Goal: Task Accomplishment & Management: Manage account settings

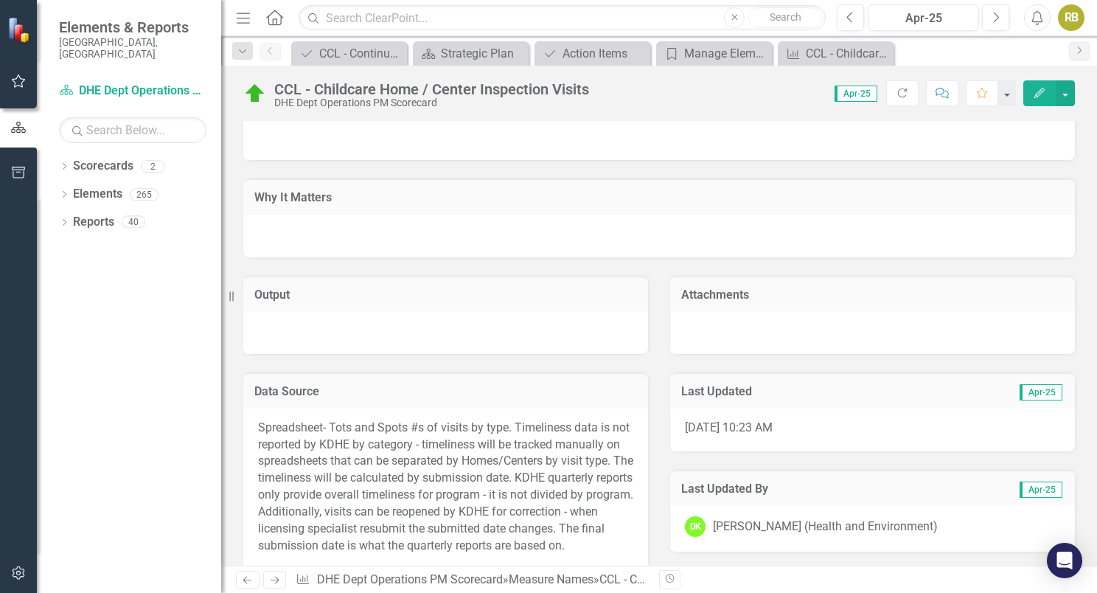
scroll to position [2397, 0]
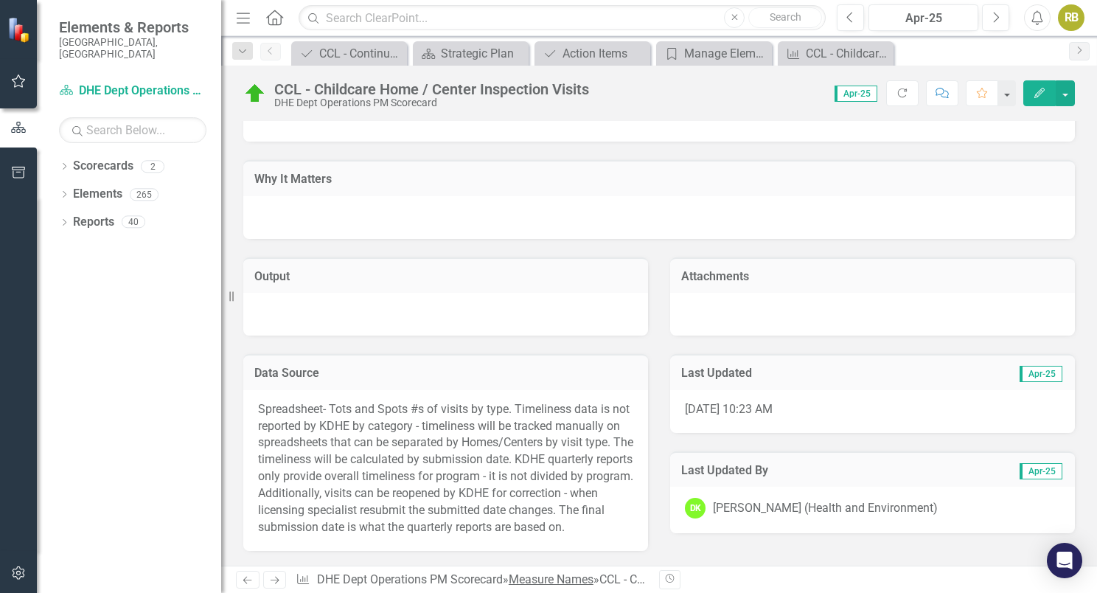
click at [587, 575] on link "Measure Names" at bounding box center [551, 579] width 85 height 14
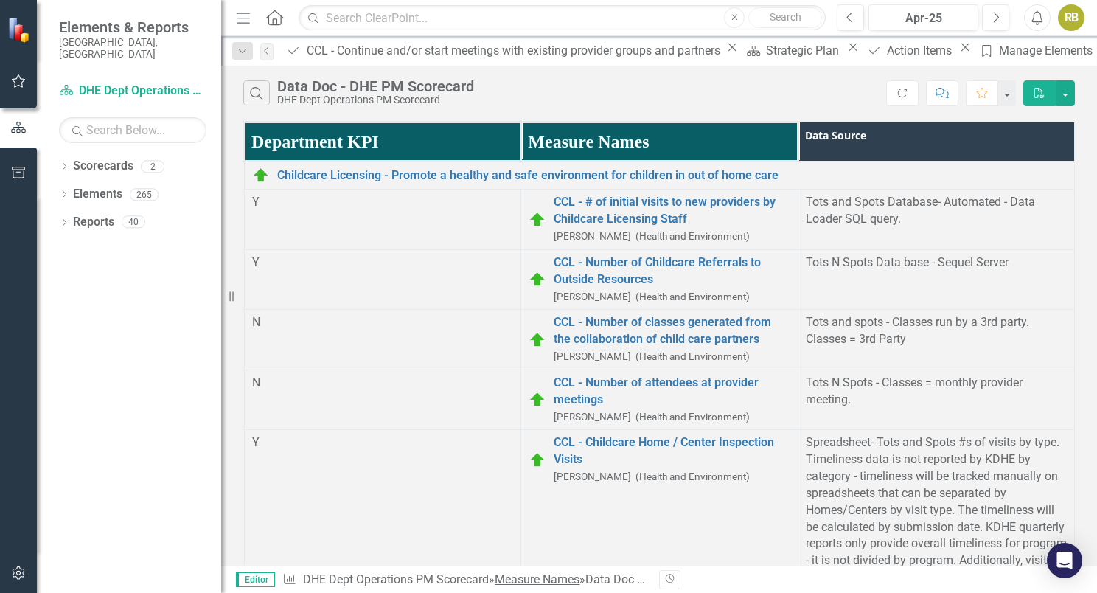
scroll to position [122, 0]
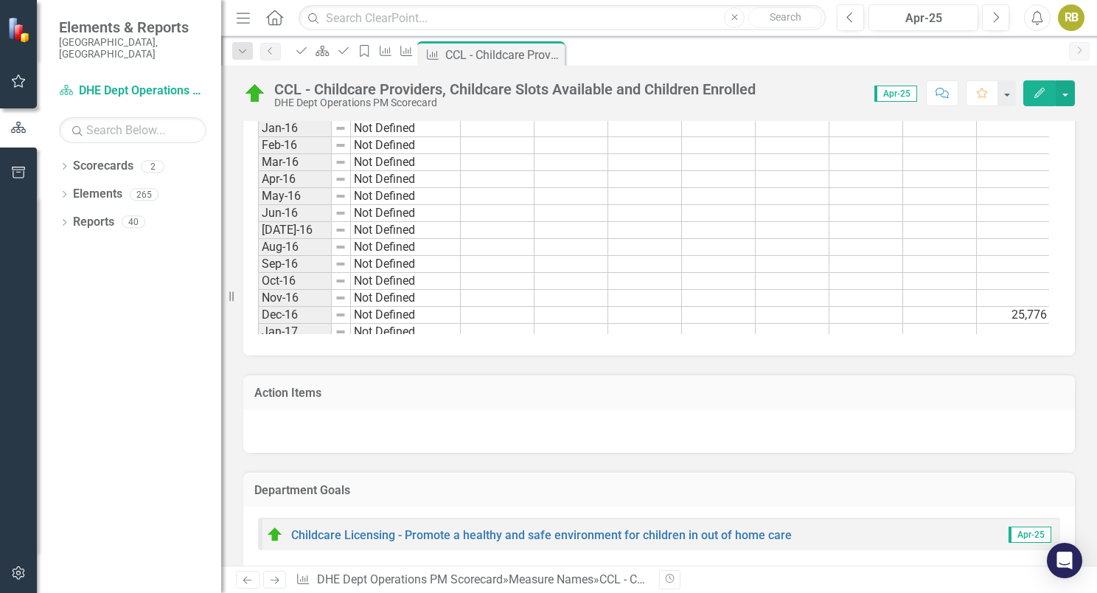
scroll to position [1368, 0]
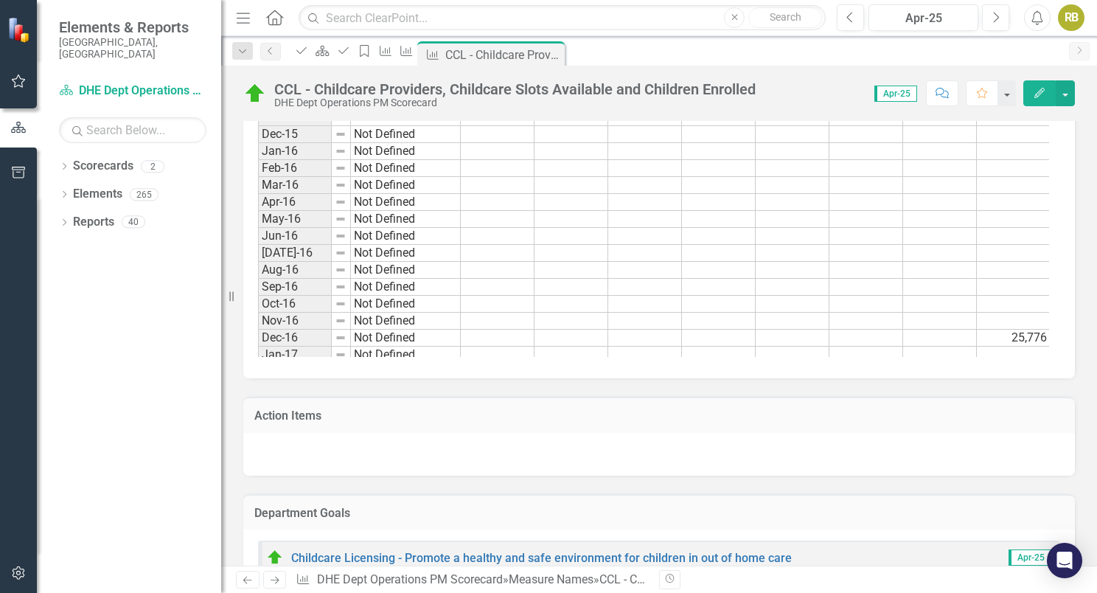
click at [787, 296] on td at bounding box center [793, 287] width 74 height 17
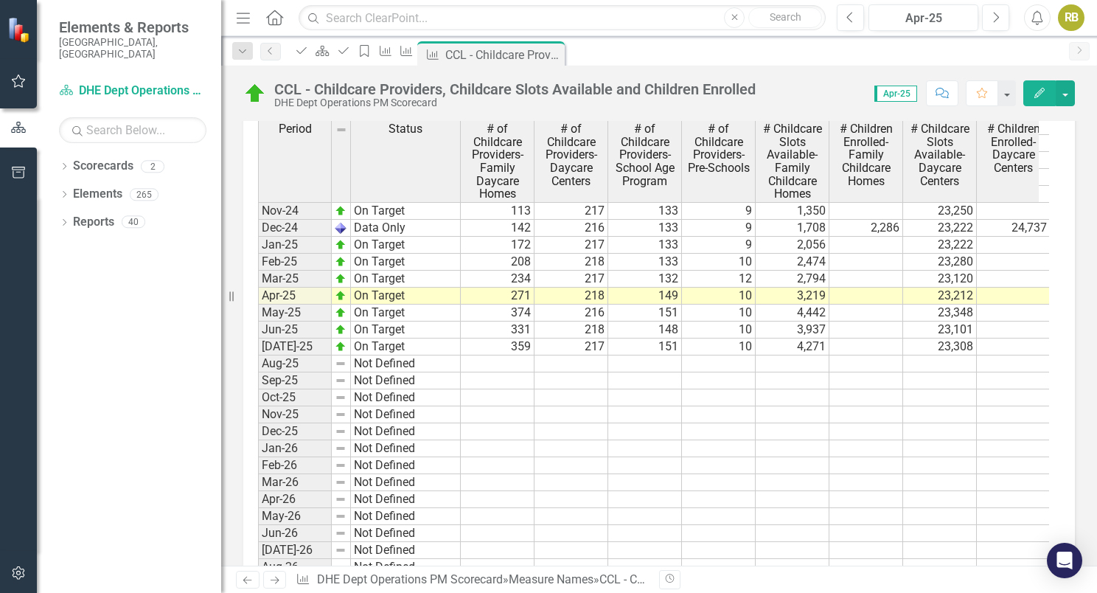
click at [507, 372] on td at bounding box center [498, 363] width 74 height 17
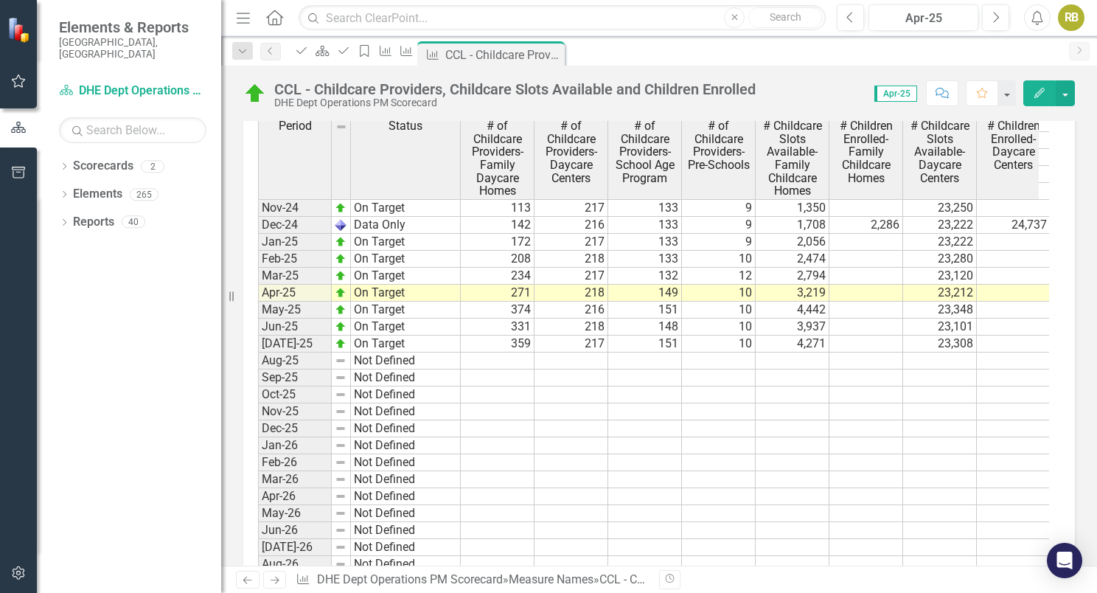
scroll to position [1101, 0]
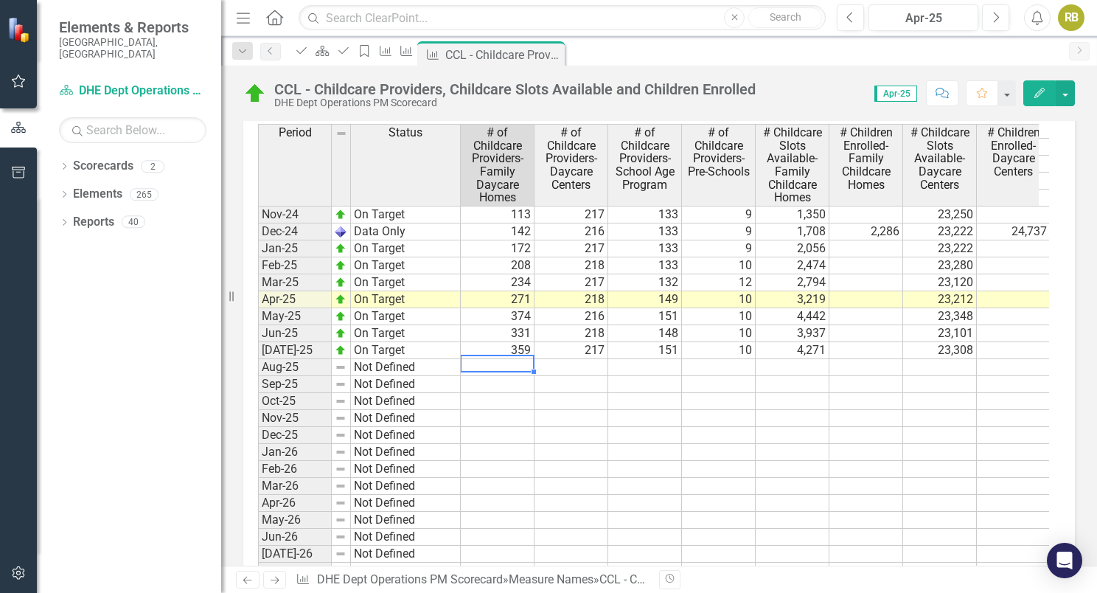
click at [522, 376] on td at bounding box center [498, 367] width 74 height 17
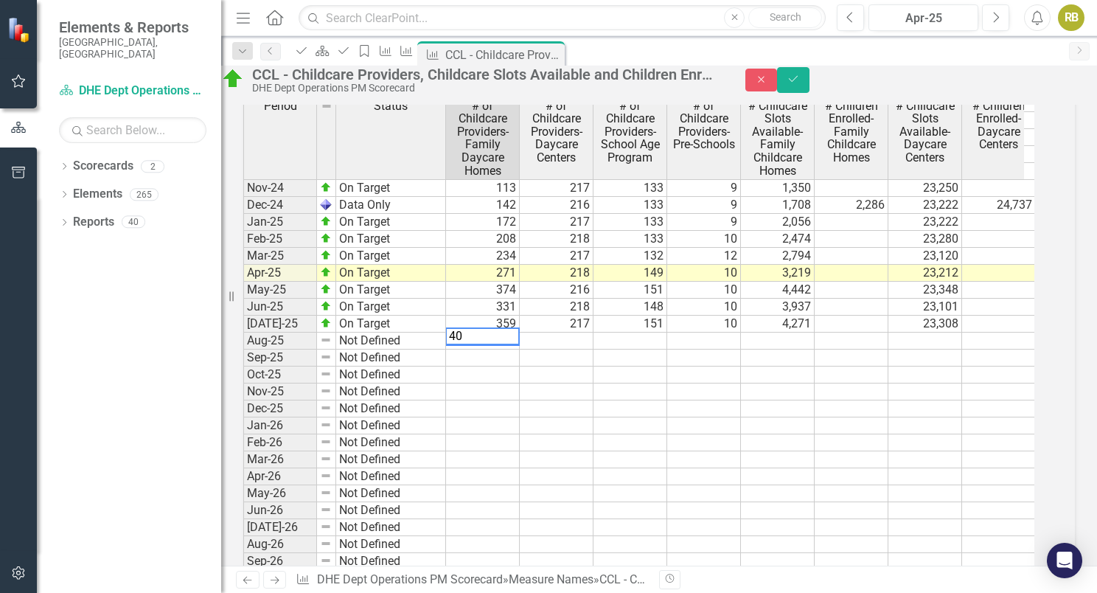
type textarea "401"
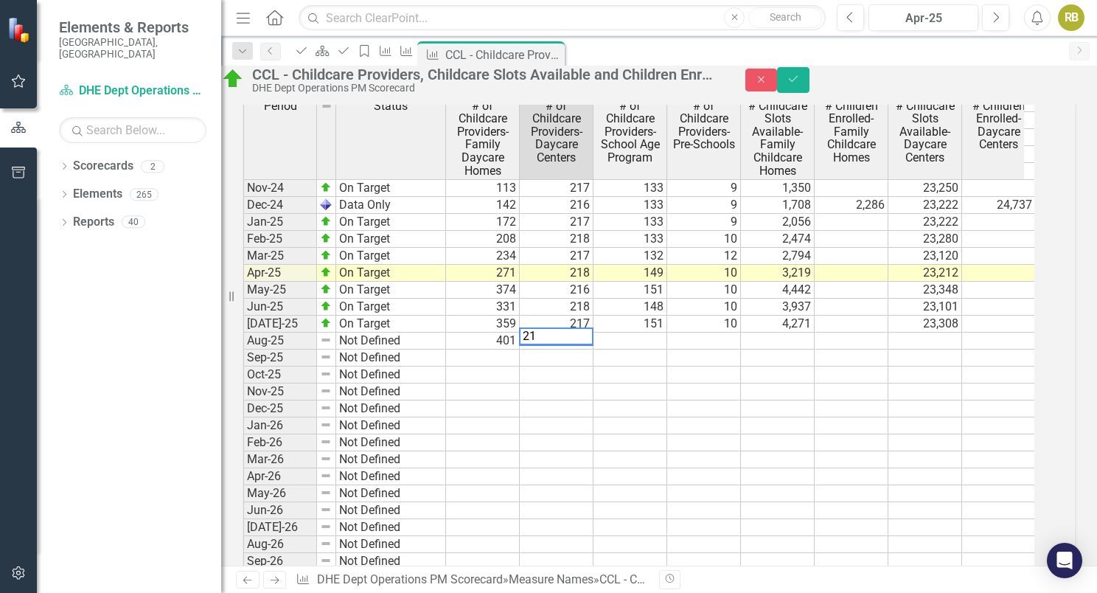
type textarea "216"
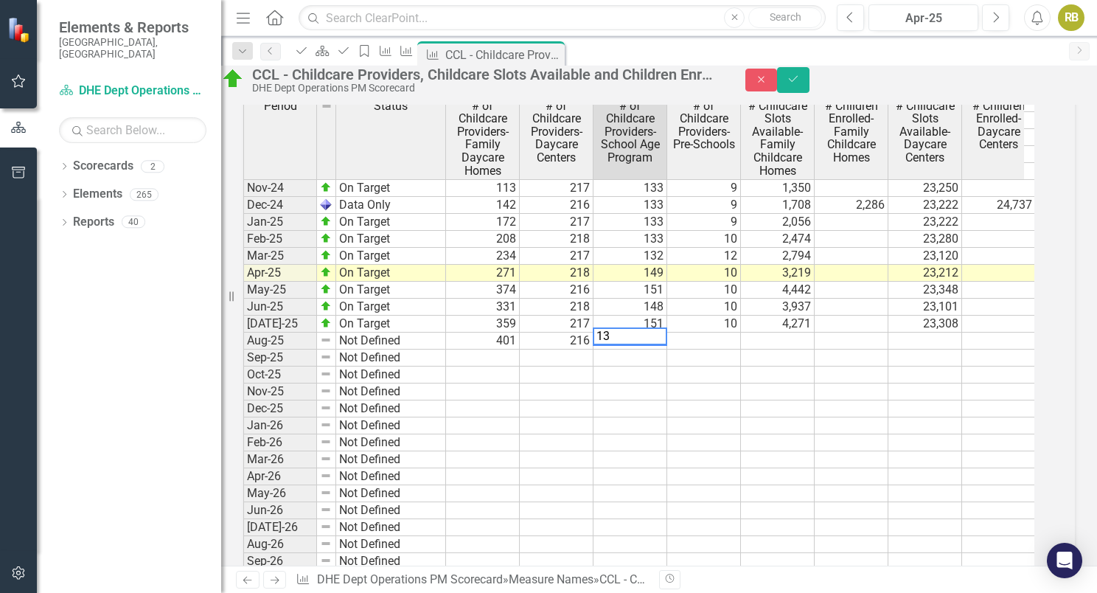
type textarea "132"
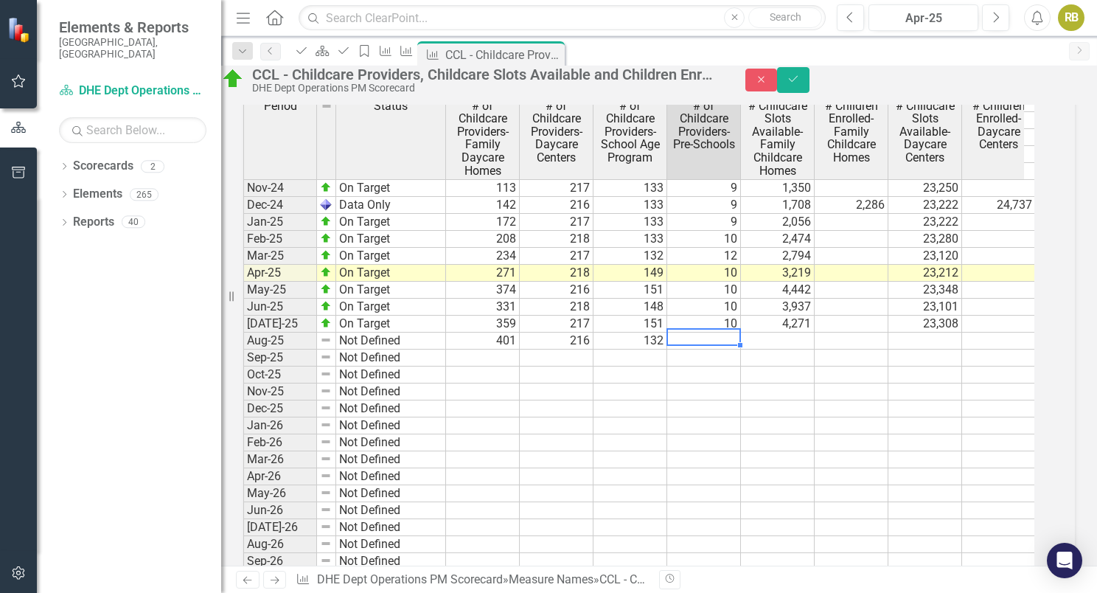
type textarea "11"
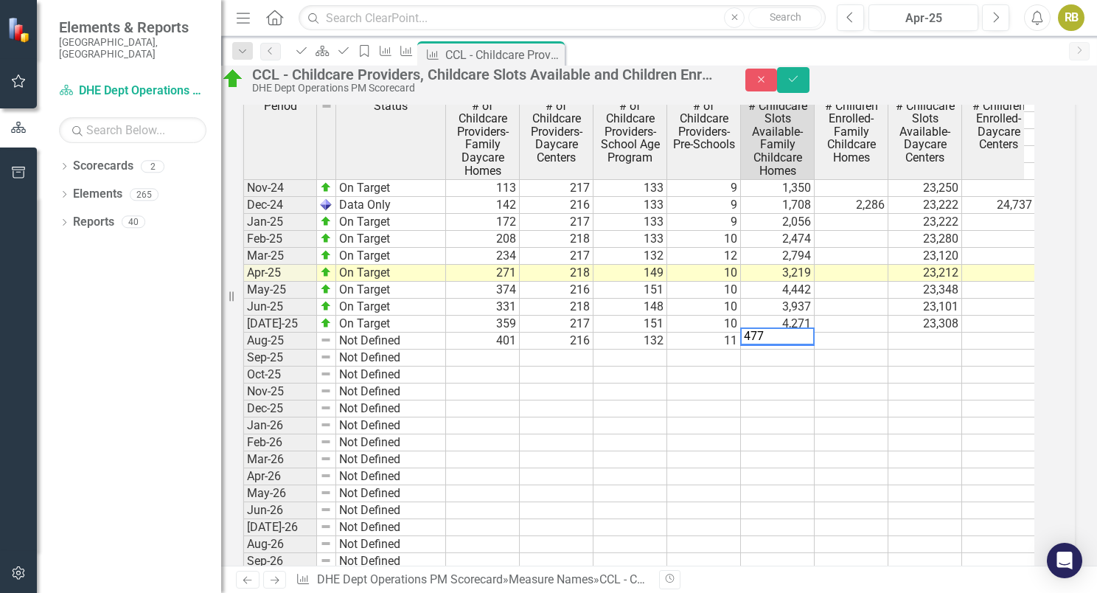
type textarea "4776"
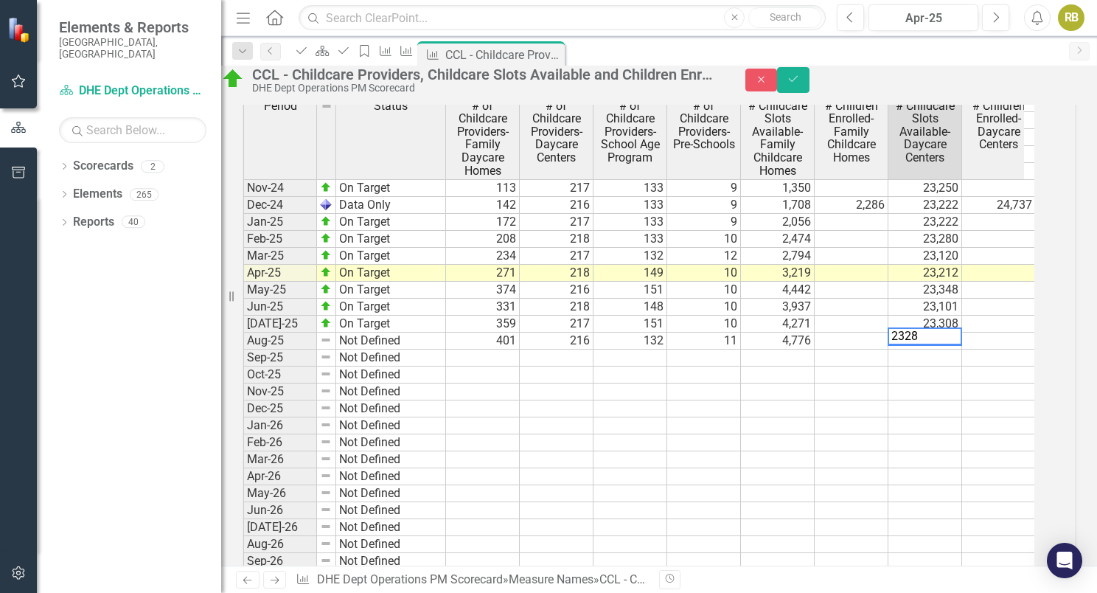
type textarea "23288"
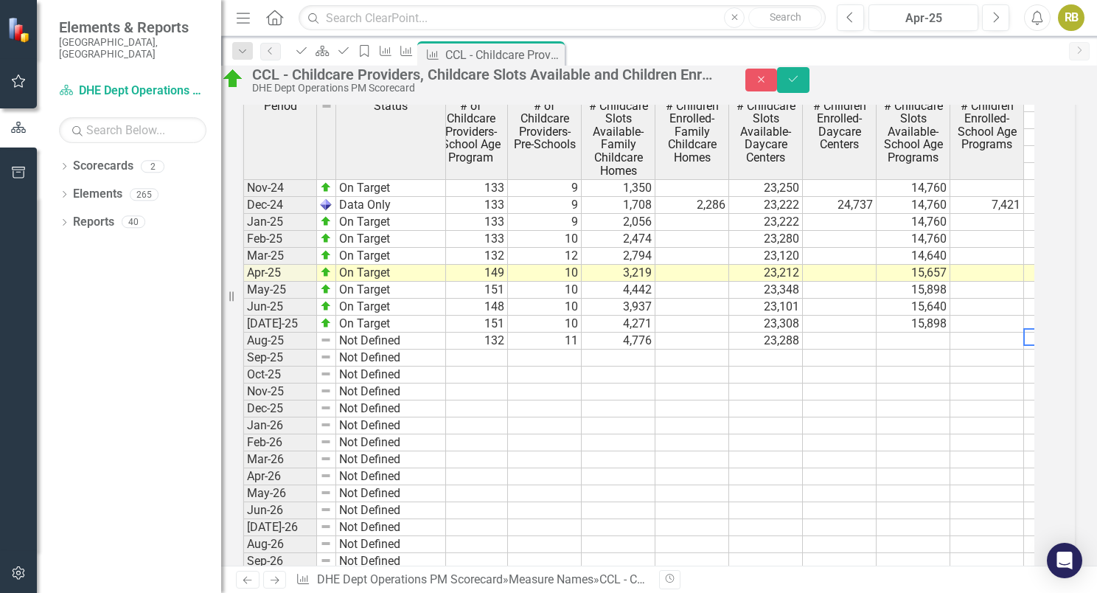
scroll to position [0, 233]
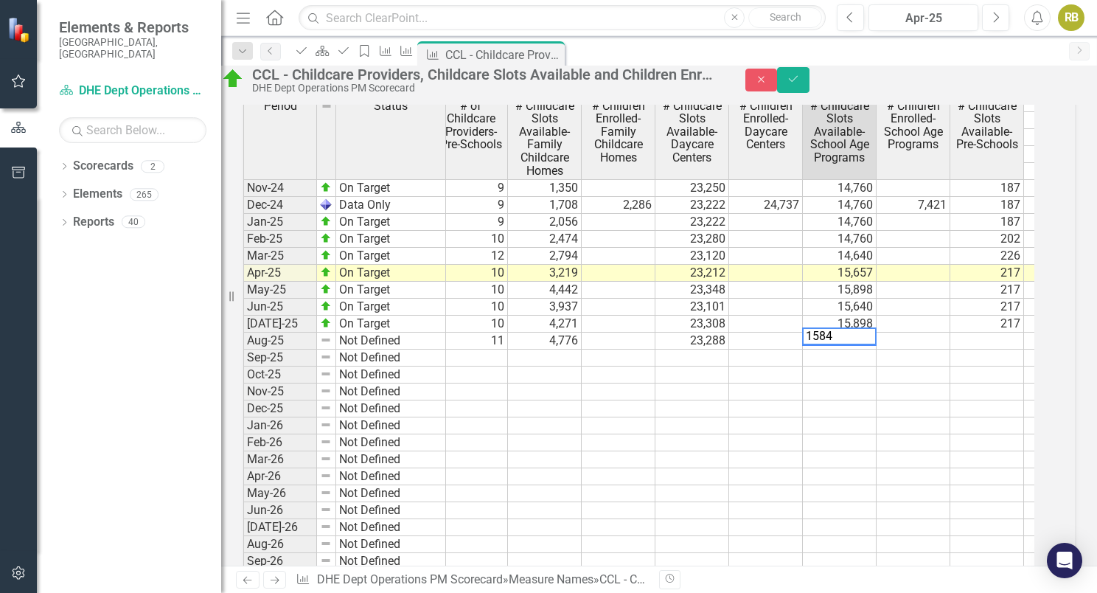
type textarea "15848"
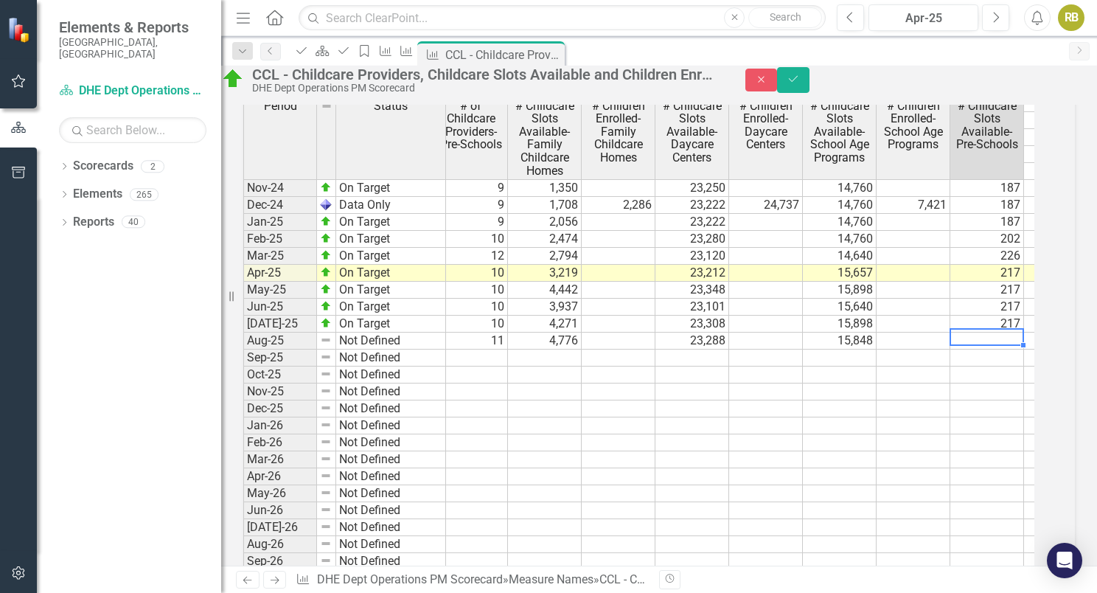
scroll to position [0, 307]
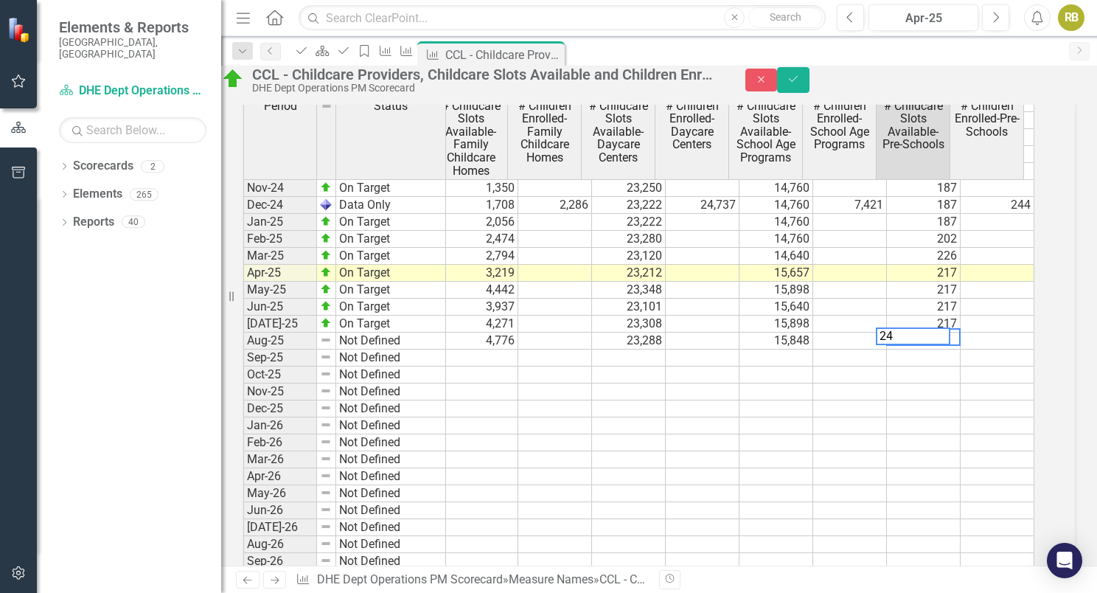
type textarea "241"
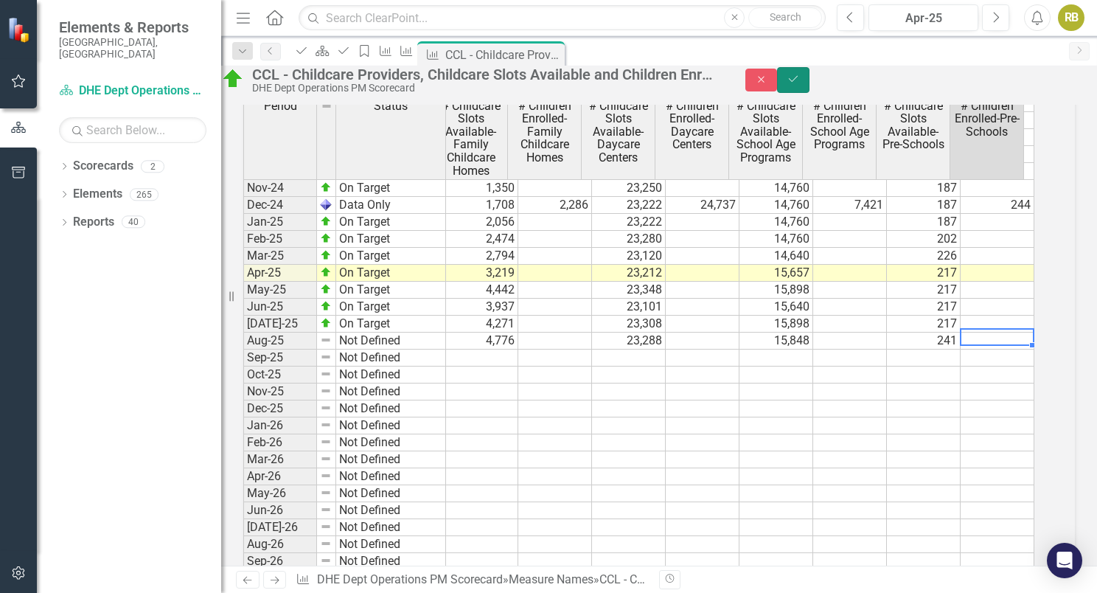
click at [809, 93] on button "Save" at bounding box center [793, 80] width 32 height 26
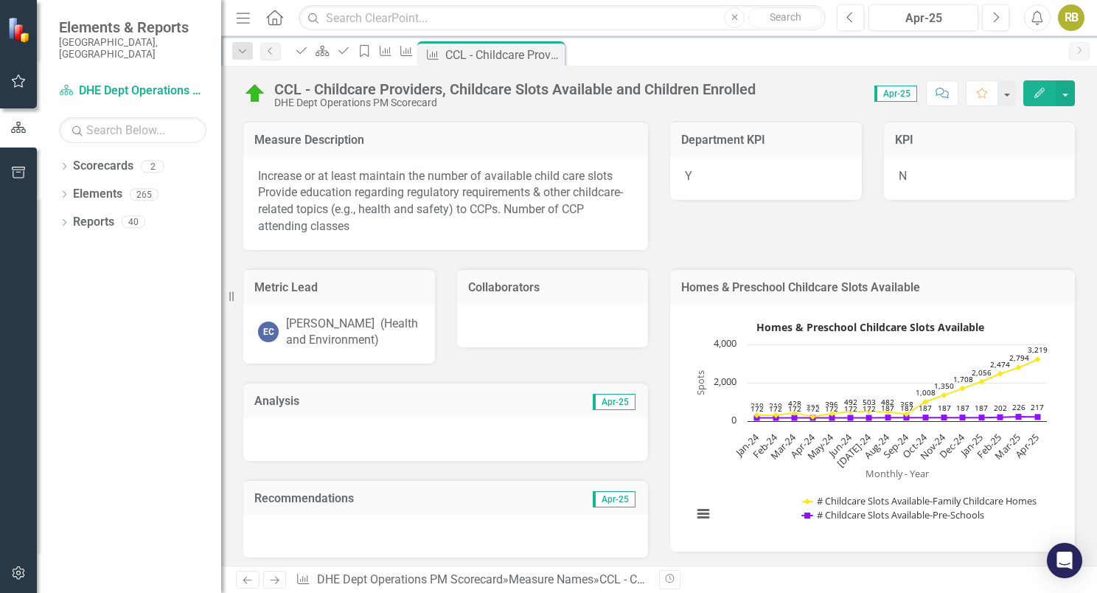
click at [550, 439] on div at bounding box center [445, 439] width 405 height 43
click at [615, 418] on div "Analysis Apr-25" at bounding box center [445, 400] width 405 height 36
click at [391, 438] on div at bounding box center [445, 439] width 405 height 43
click at [453, 439] on div at bounding box center [445, 439] width 405 height 43
click at [600, 410] on span "Apr-25" at bounding box center [614, 402] width 43 height 16
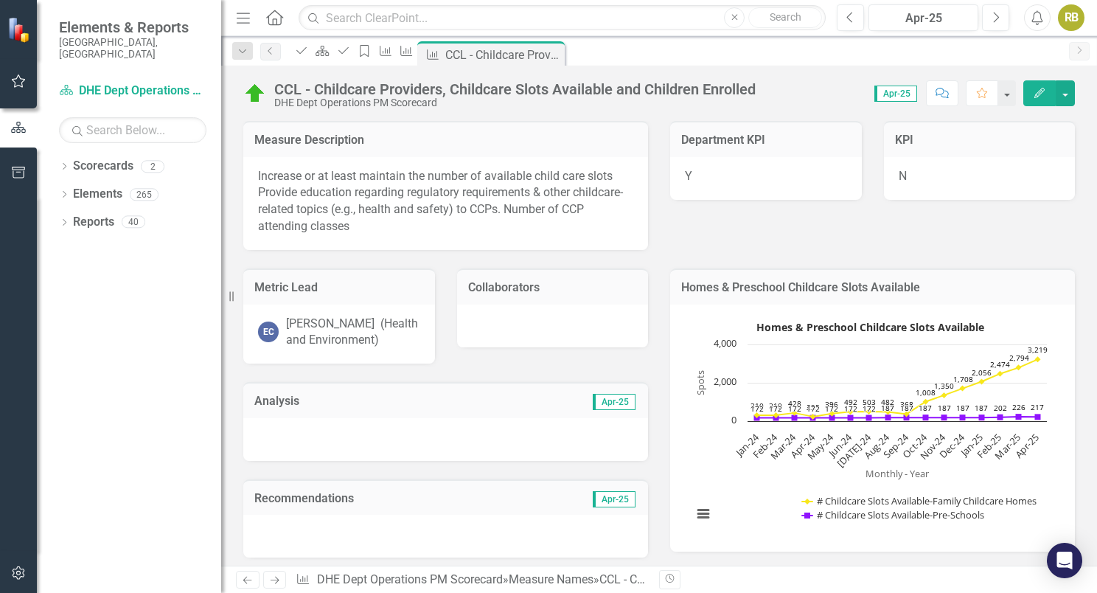
click at [273, 408] on h3 "Analysis" at bounding box center [350, 400] width 193 height 13
click at [273, 454] on div at bounding box center [445, 439] width 405 height 43
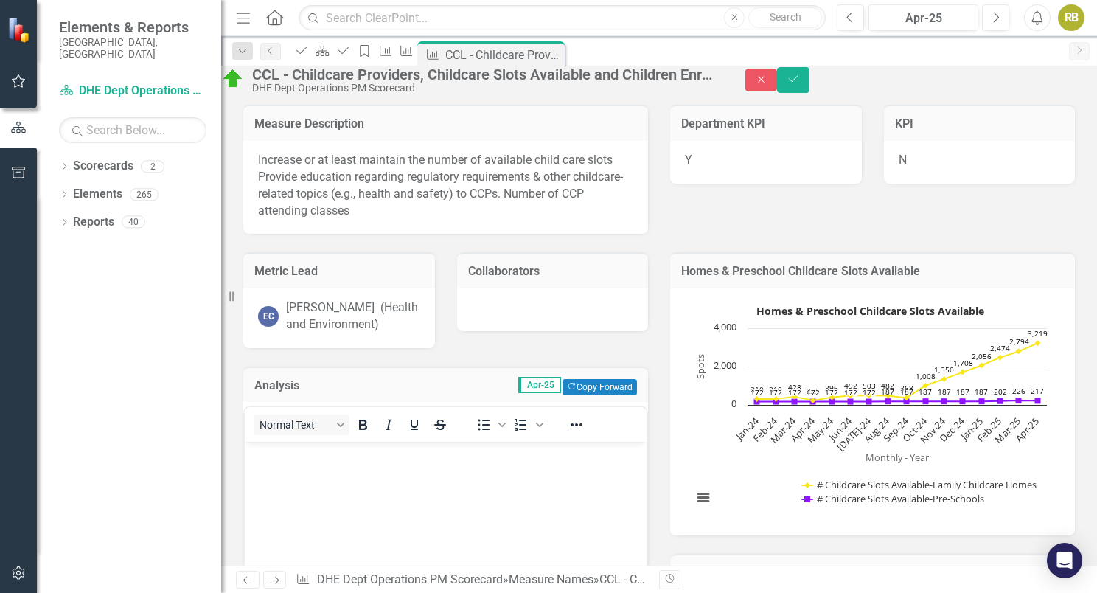
scroll to position [0, 0]
click at [262, 462] on p "Rich Text Area. Press ALT-0 for help." at bounding box center [445, 454] width 394 height 18
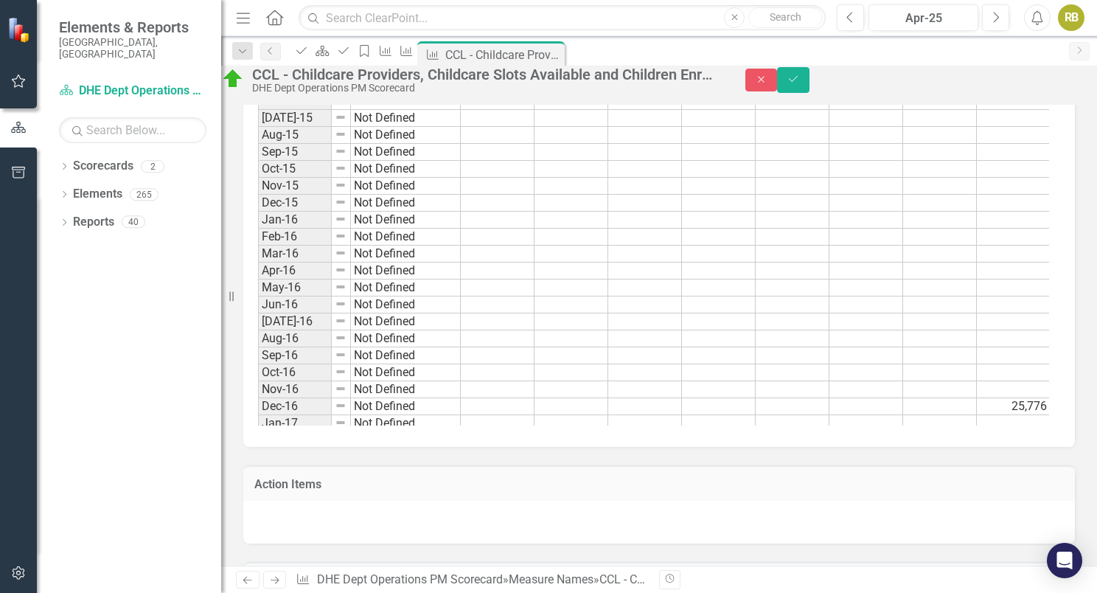
scroll to position [1587, 0]
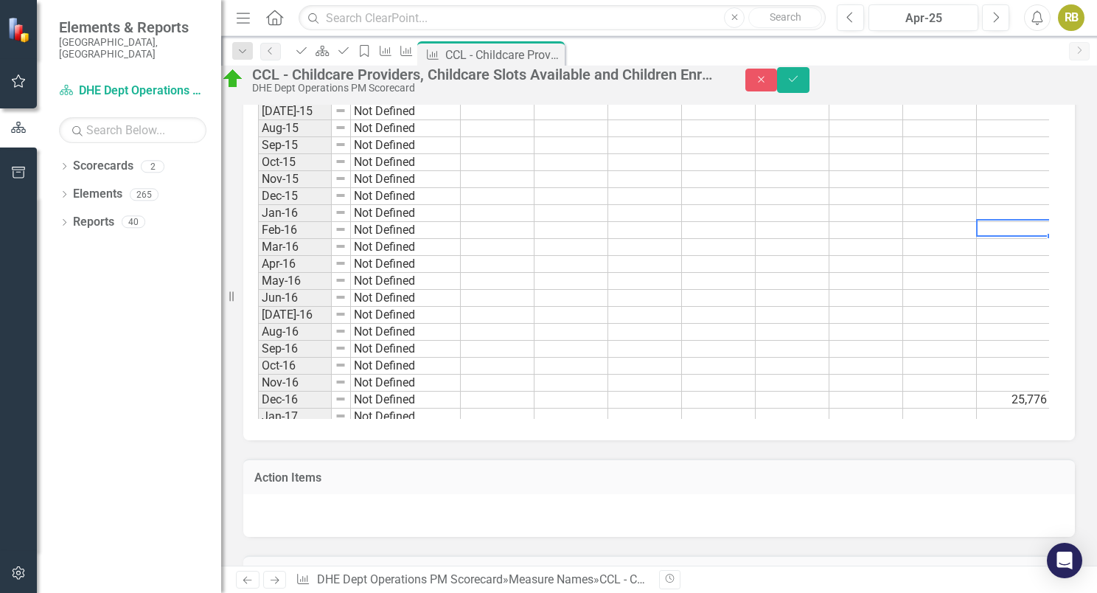
click at [1013, 239] on td at bounding box center [1014, 230] width 74 height 17
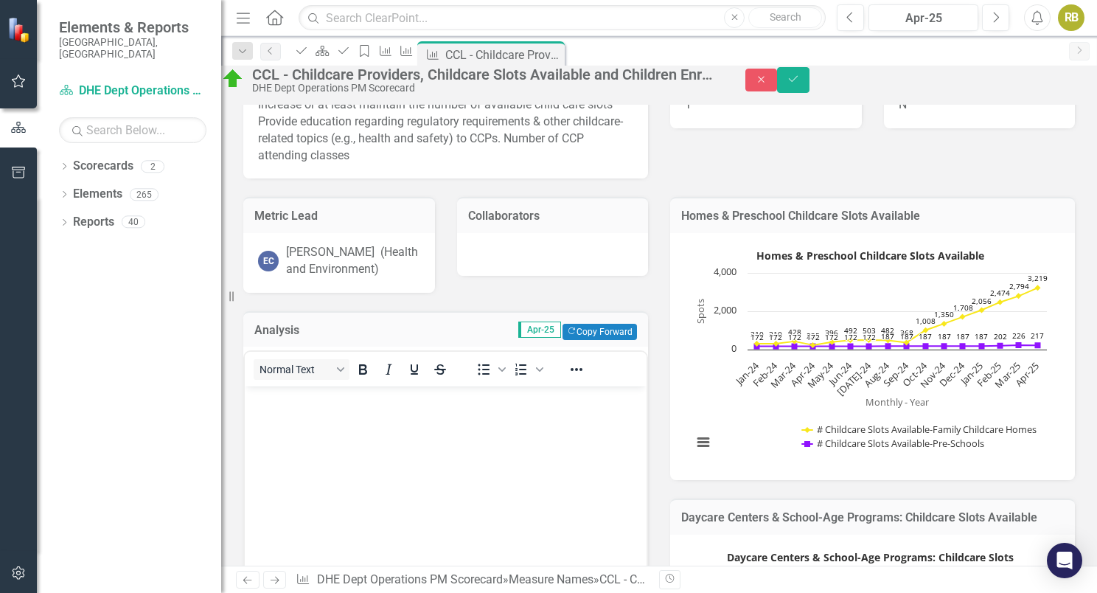
click at [445, 433] on body "Rich Text Area. Press ALT-0 for help." at bounding box center [446, 496] width 402 height 221
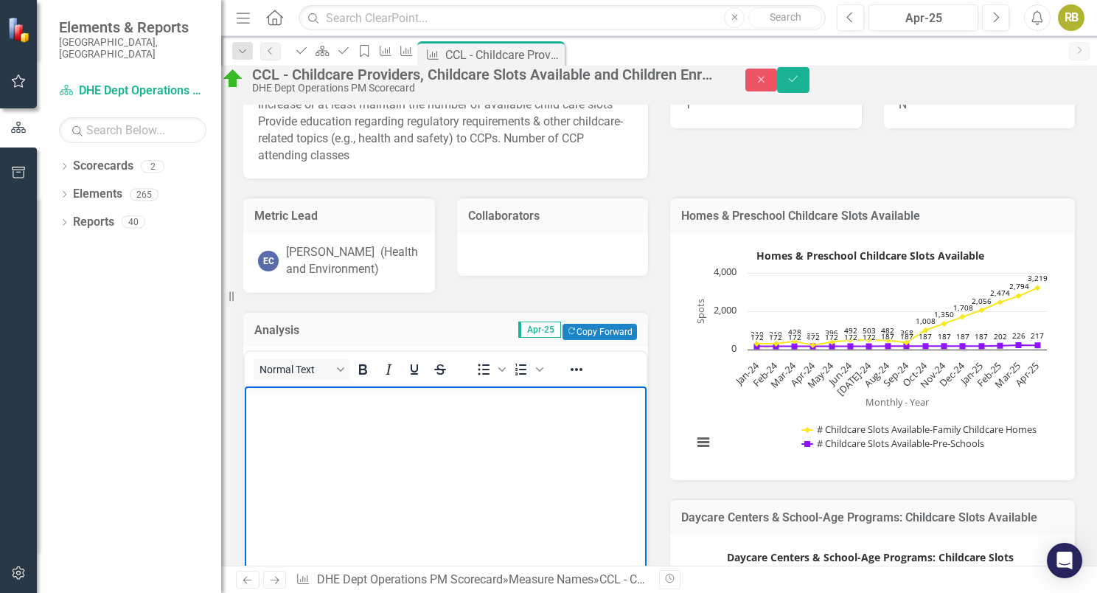
click at [445, 433] on body "Rich Text Area. Press ALT-0 for help." at bounding box center [446, 496] width 402 height 221
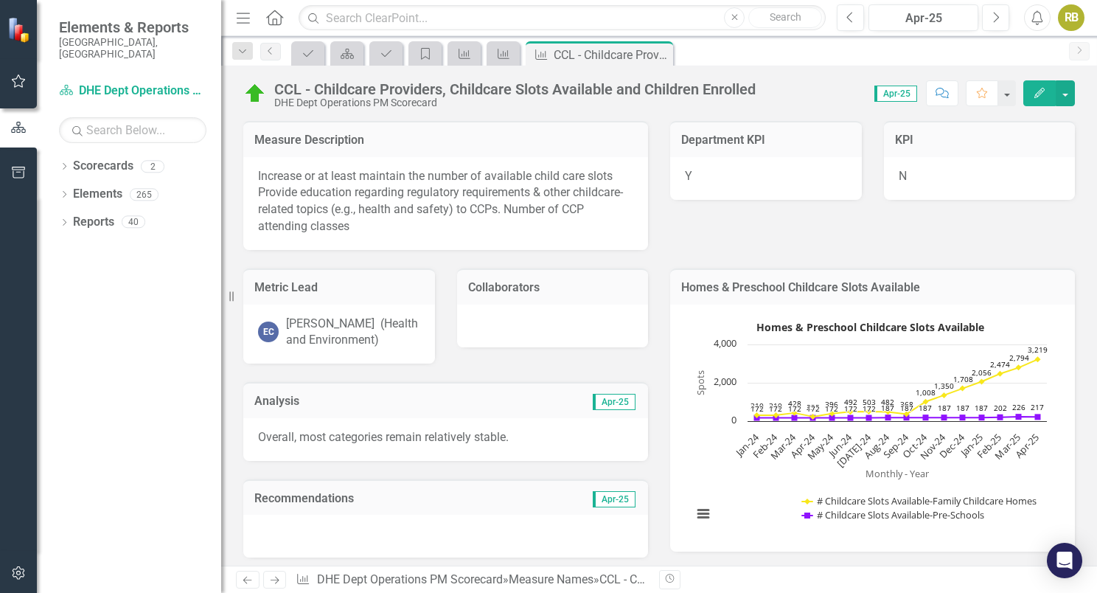
click at [248, 579] on icon at bounding box center [247, 580] width 9 height 7
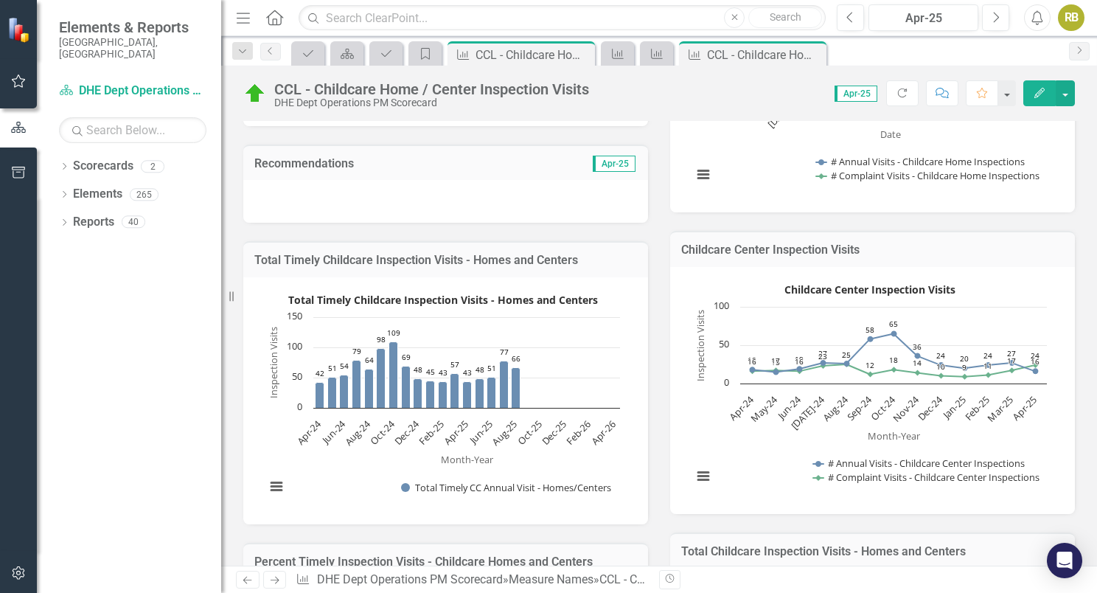
scroll to position [380, 0]
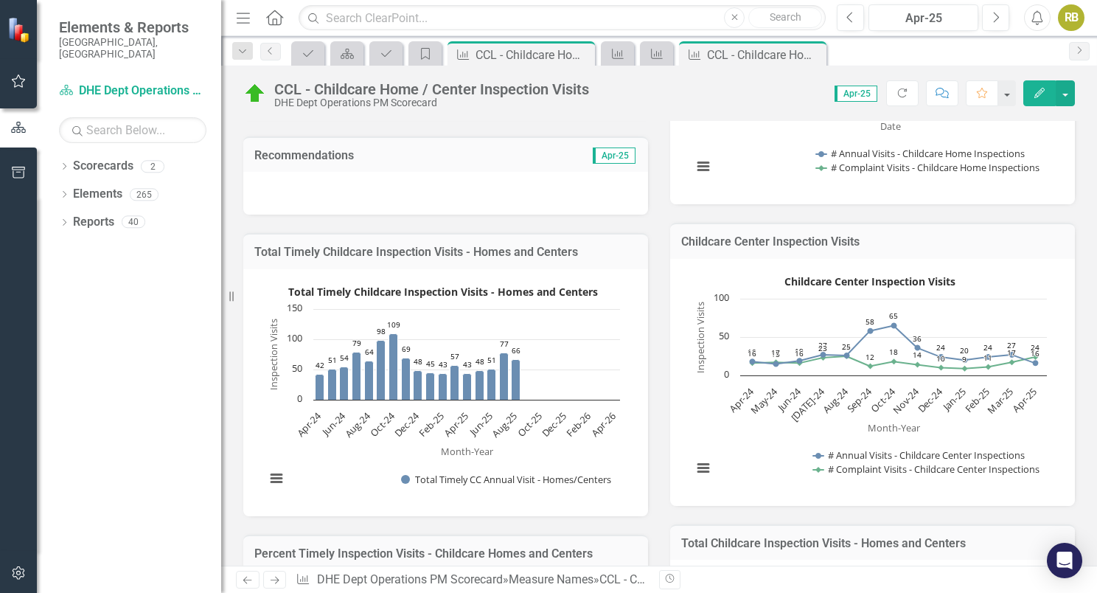
click at [251, 579] on icon "Previous" at bounding box center [247, 580] width 13 height 10
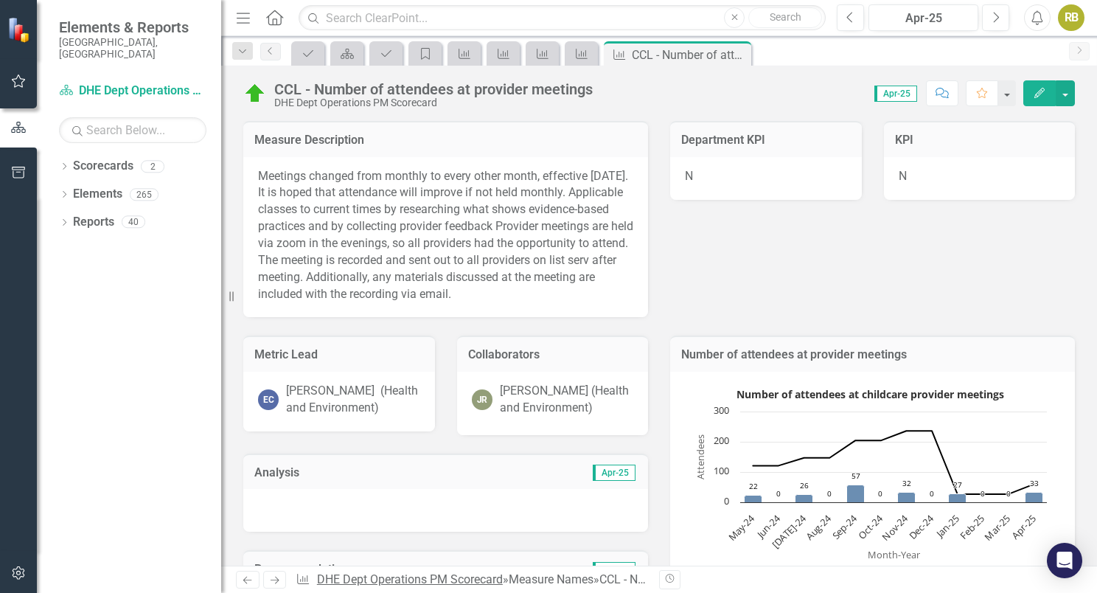
click at [396, 574] on link "DHE Dept Operations PM Scorecard" at bounding box center [410, 579] width 186 height 14
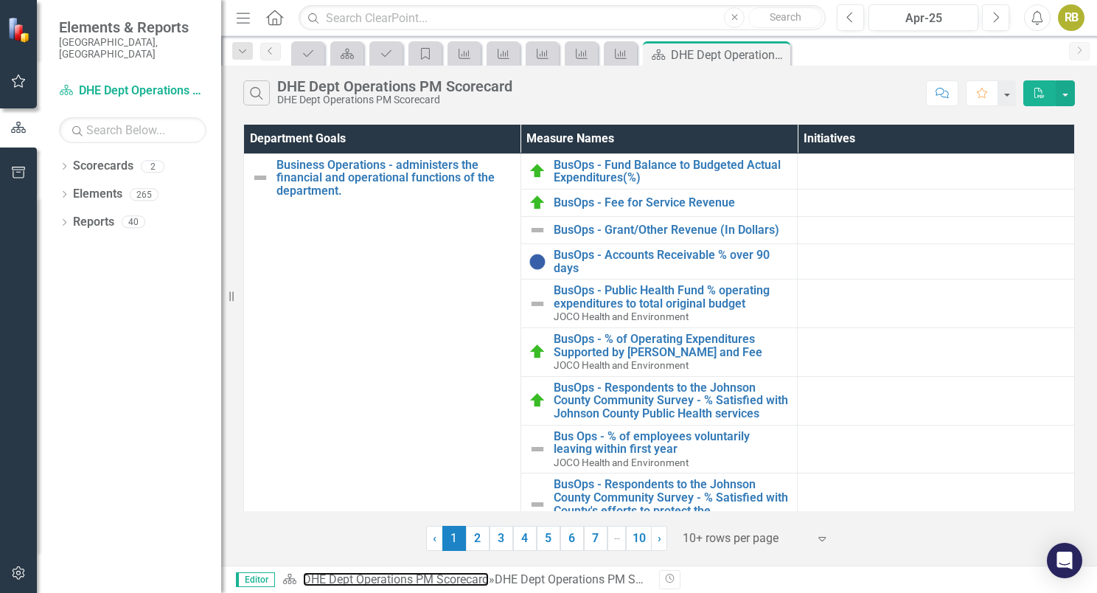
scroll to position [50, 0]
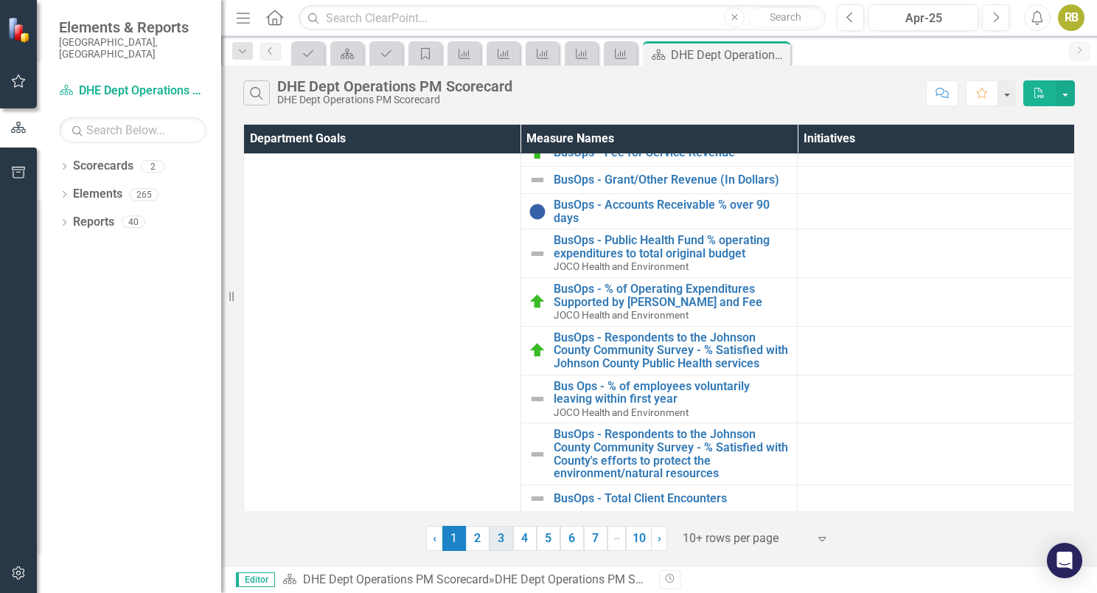
click at [497, 534] on link "3" at bounding box center [502, 538] width 24 height 25
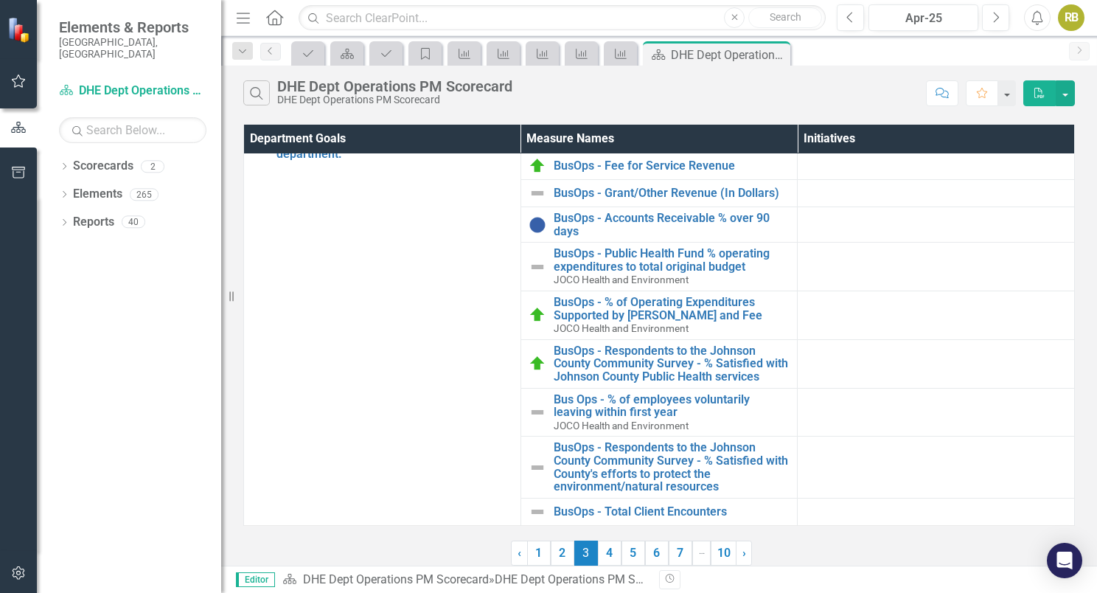
scroll to position [0, 0]
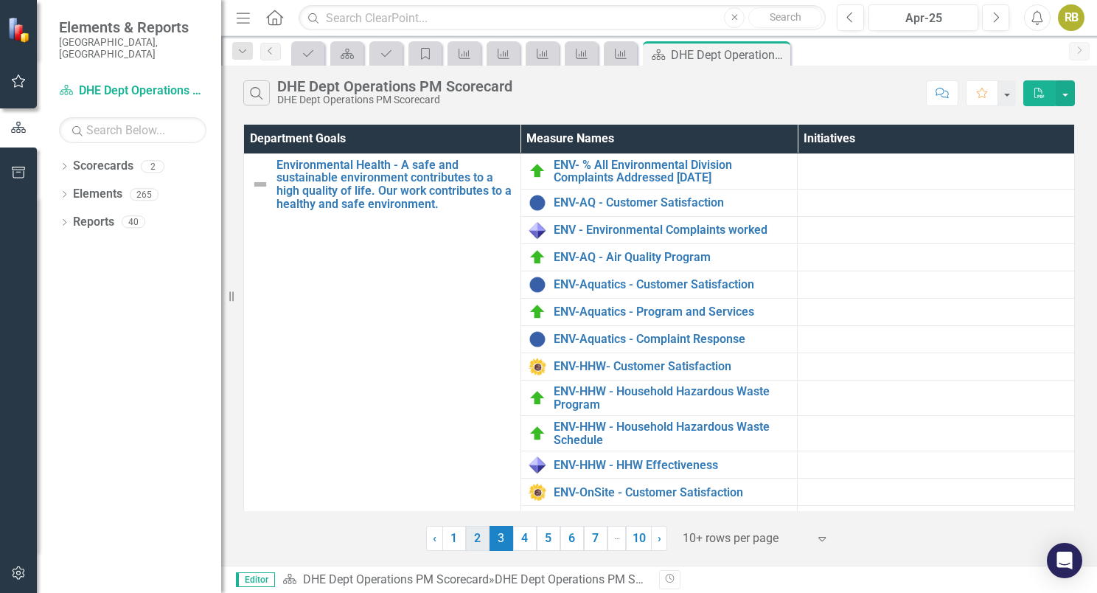
click at [478, 534] on link "2" at bounding box center [478, 538] width 24 height 25
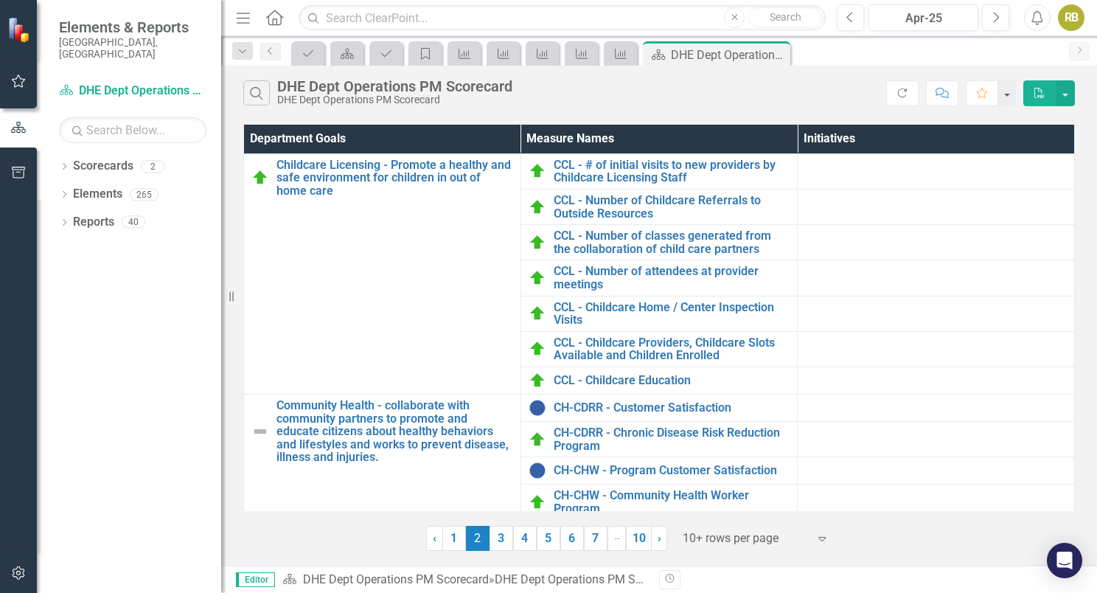
click at [183, 404] on div "Dropdown Scorecards 2 Dropdown JOCO Health and Environment DHE Dept Operations …" at bounding box center [129, 373] width 184 height 439
click at [1009, 21] on button "Next" at bounding box center [995, 17] width 27 height 27
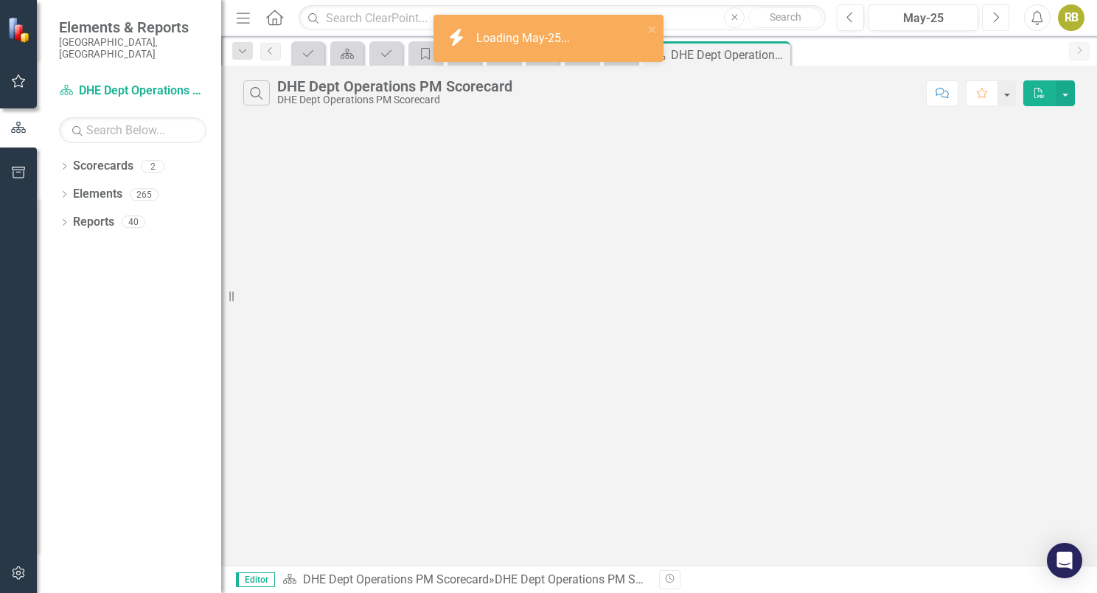
click at [1009, 18] on button "Next" at bounding box center [995, 17] width 27 height 27
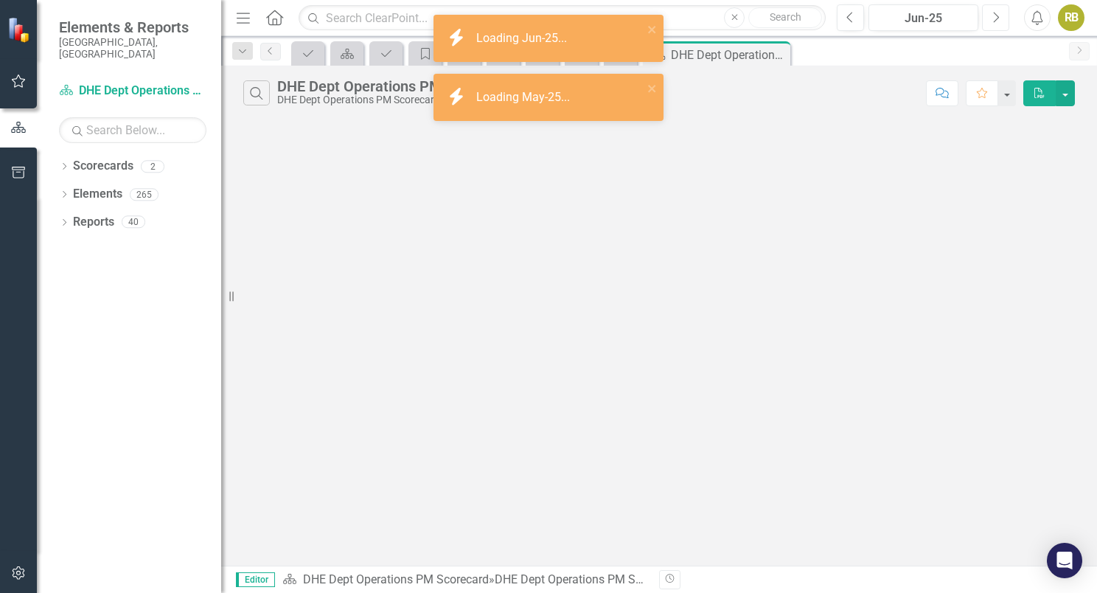
click at [1003, 19] on button "Next" at bounding box center [995, 17] width 27 height 27
click at [1006, 21] on button "Next" at bounding box center [995, 17] width 27 height 27
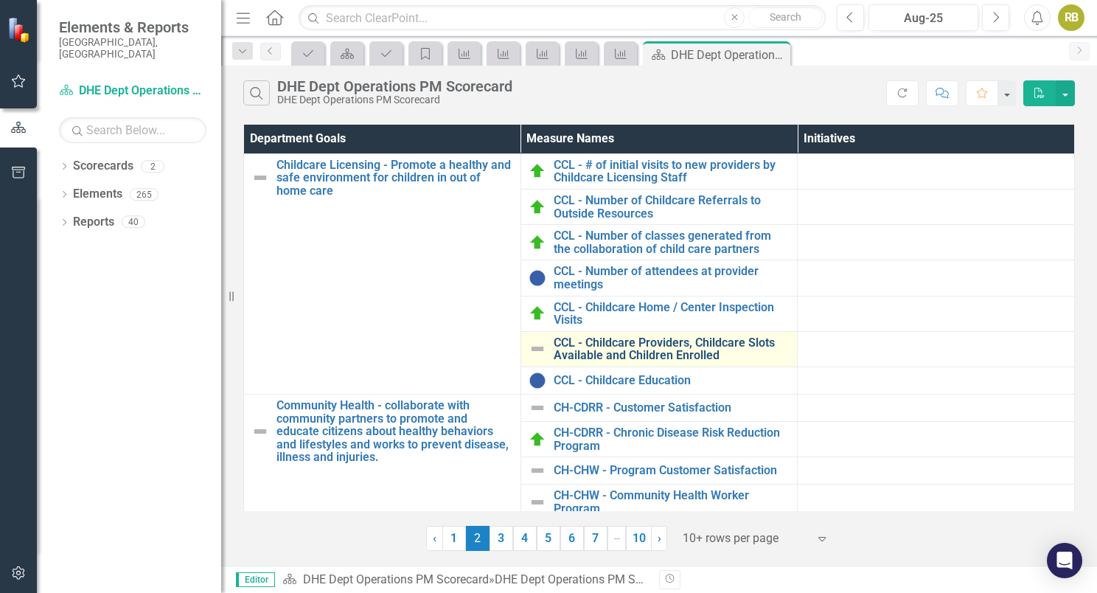
click at [717, 345] on link "CCL - Childcare Providers, Childcare Slots Available and Children Enrolled" at bounding box center [672, 349] width 237 height 26
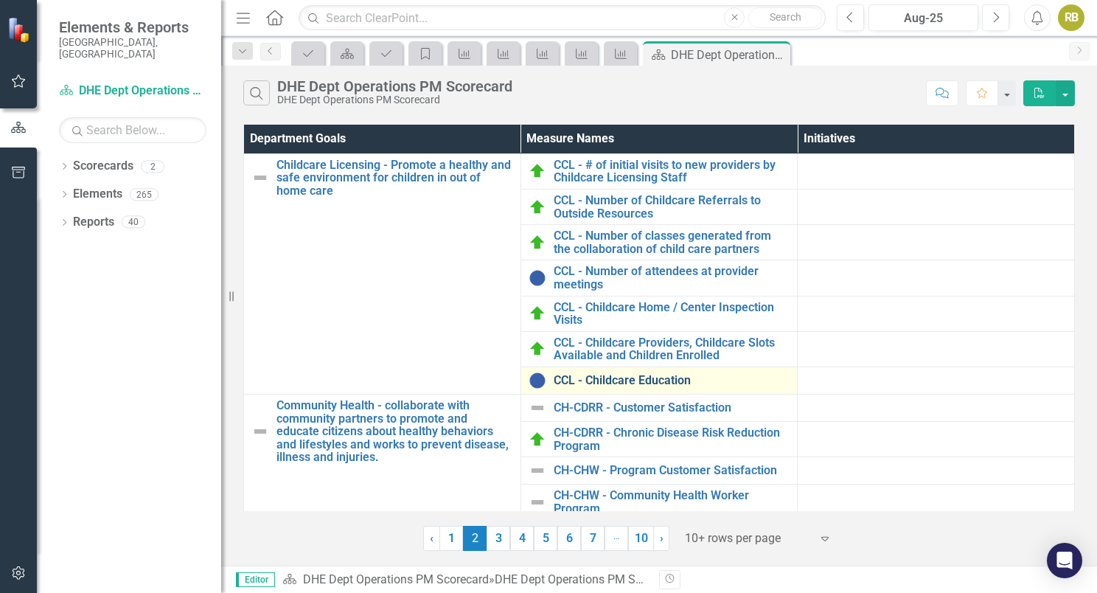
click at [652, 375] on link "CCL - Childcare Education" at bounding box center [672, 380] width 237 height 13
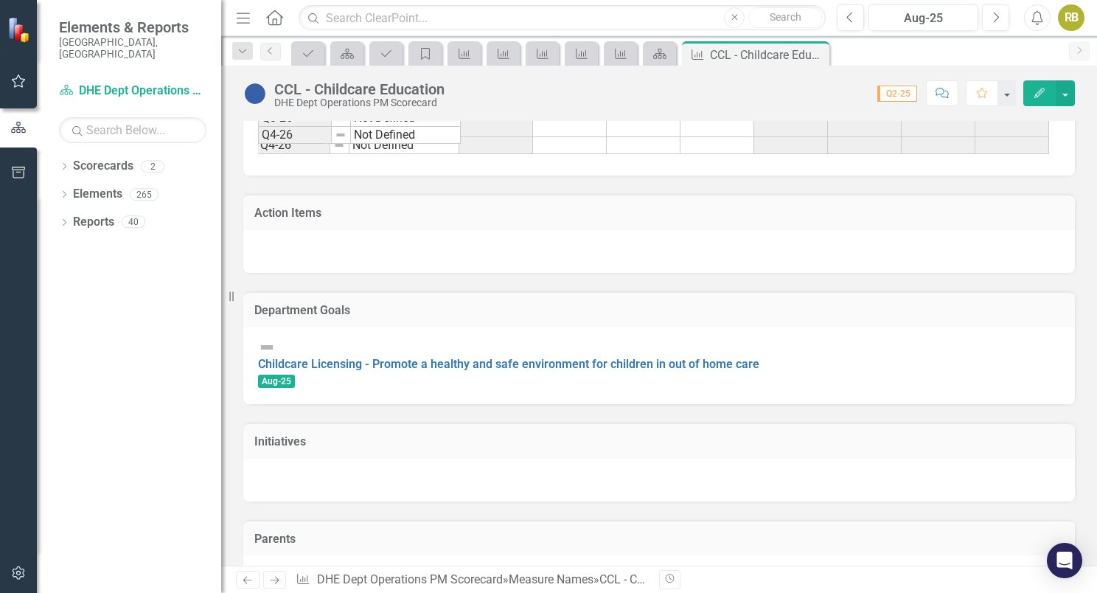
scroll to position [1272, 0]
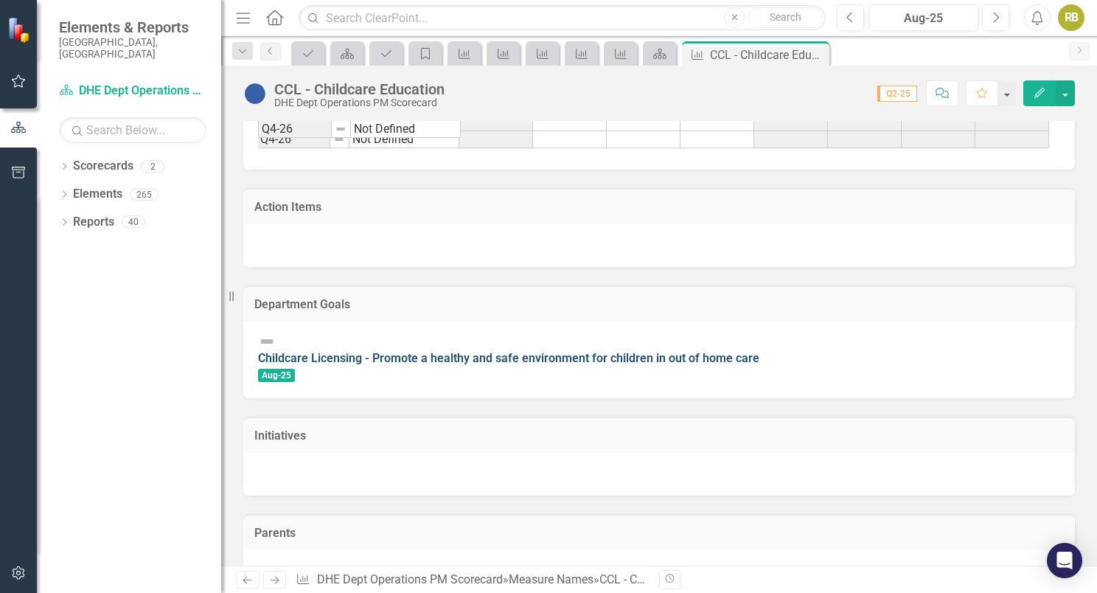
click at [511, 360] on link "Childcare Licensing - Promote a healthy and safe environment for children in ou…" at bounding box center [508, 358] width 501 height 14
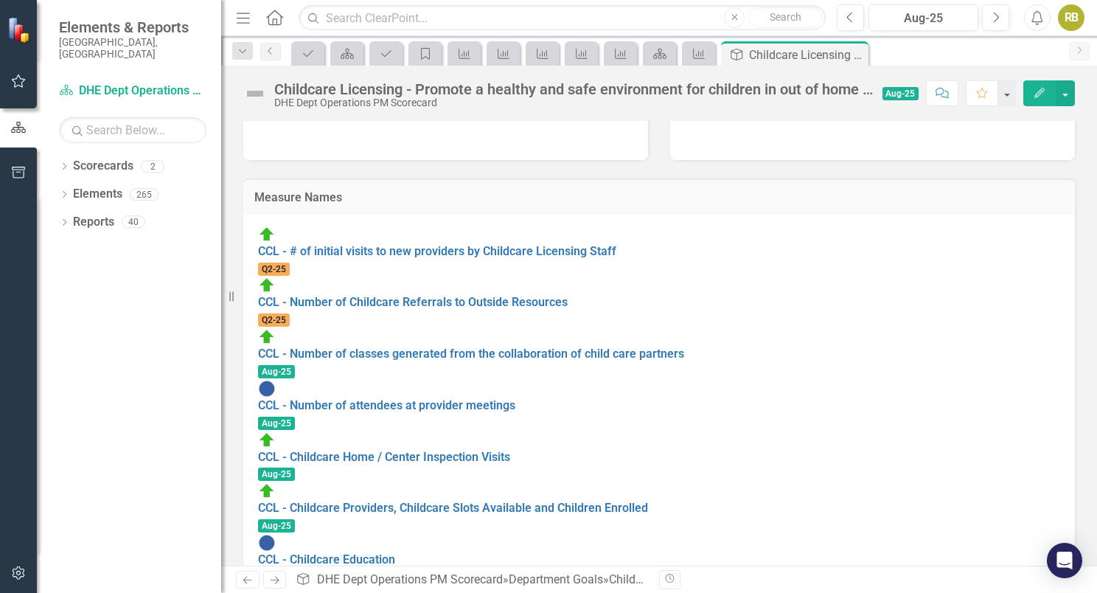
scroll to position [147, 0]
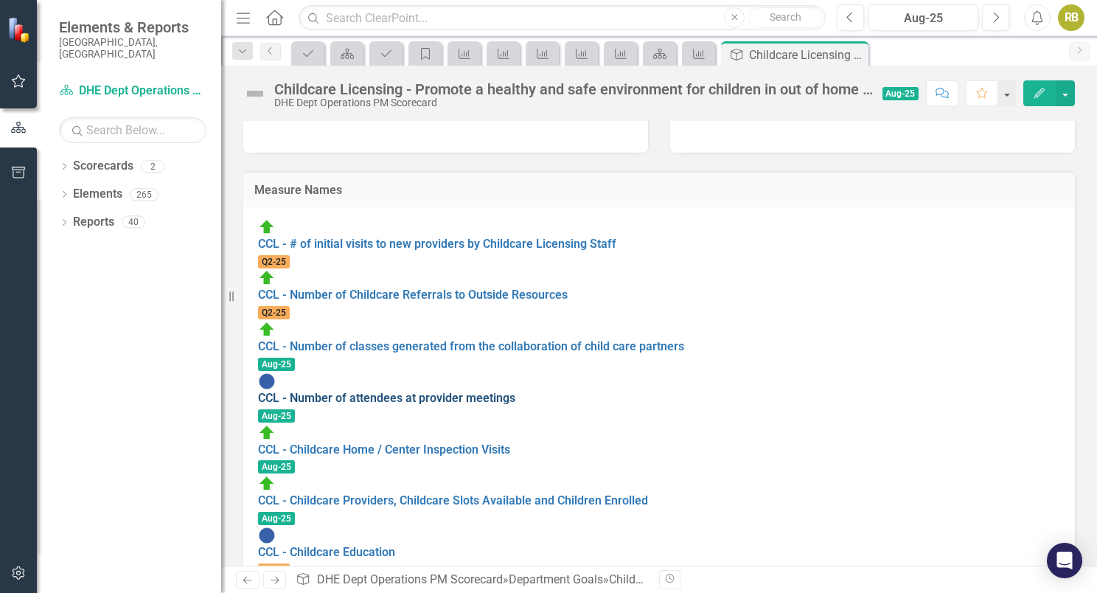
click at [505, 391] on link "CCL - Number of attendees at provider meetings" at bounding box center [386, 398] width 257 height 14
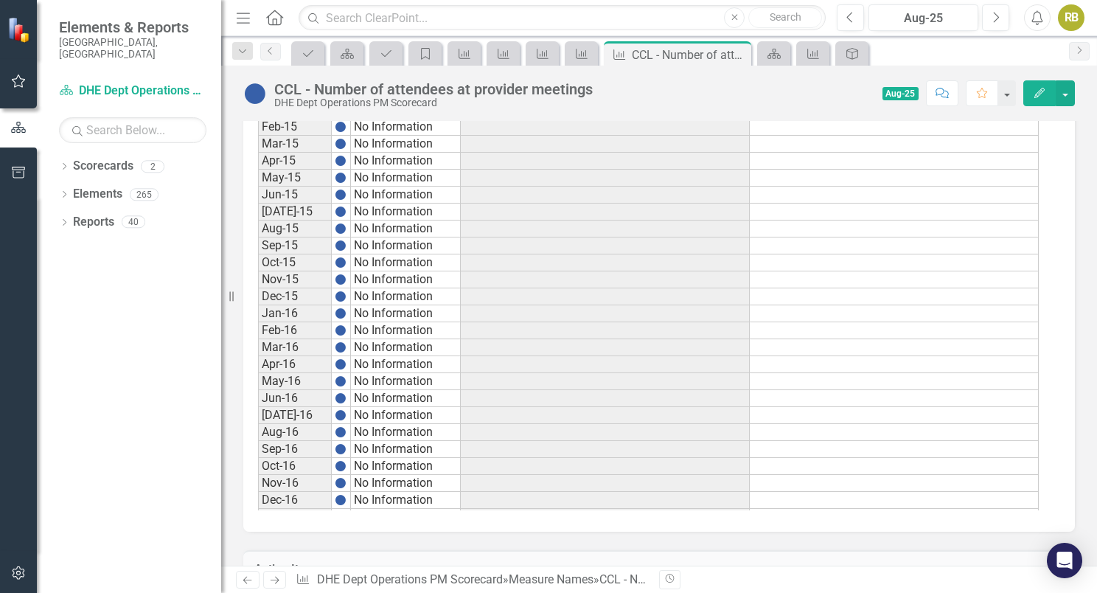
scroll to position [654, 0]
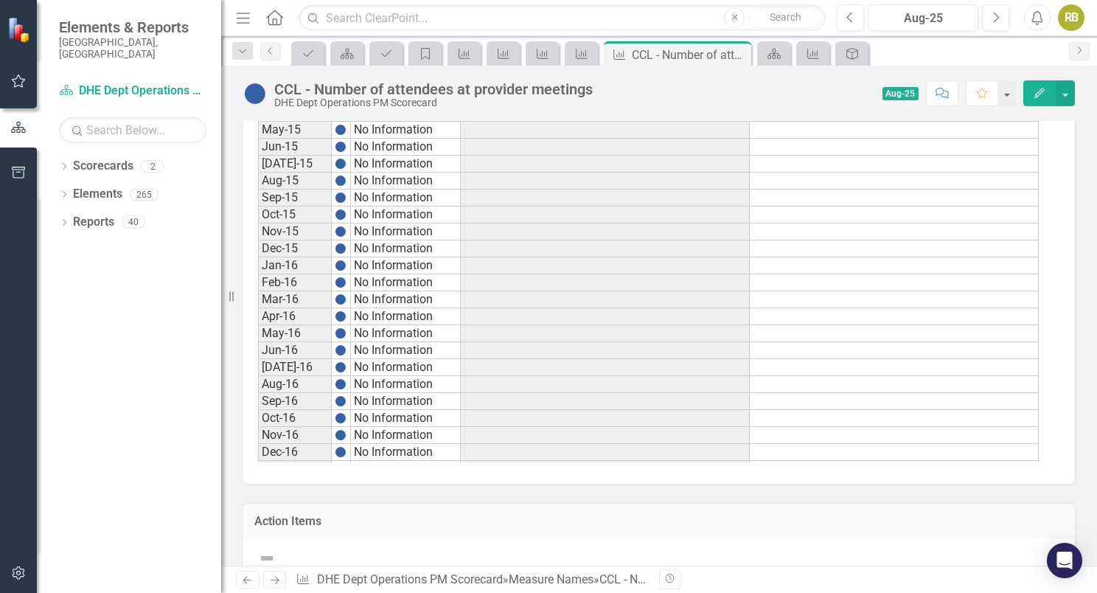
click at [1003, 223] on td at bounding box center [894, 214] width 289 height 17
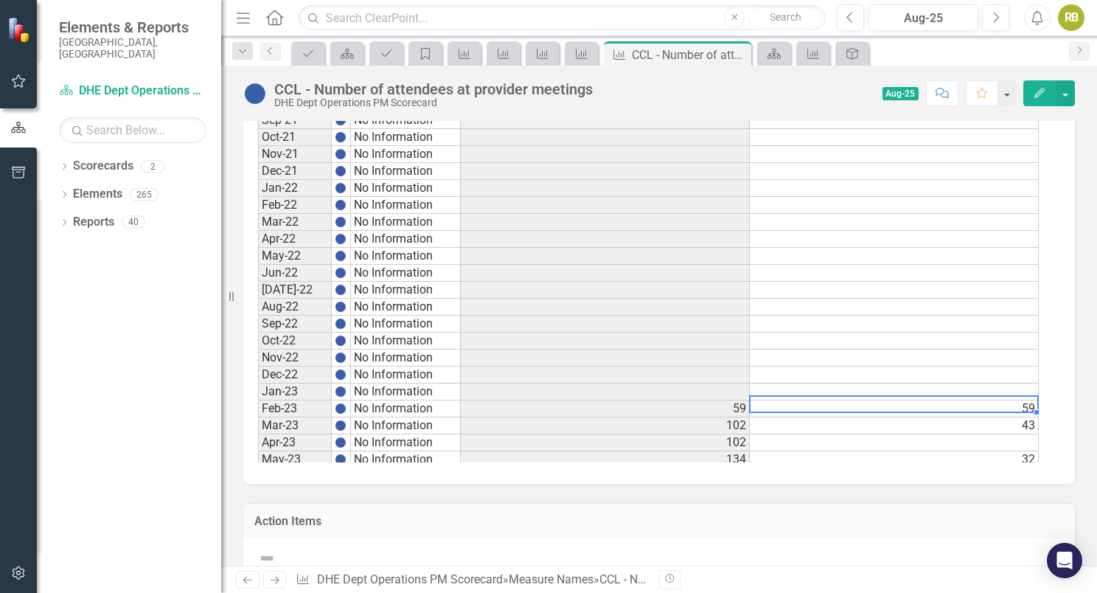
scroll to position [0, 0]
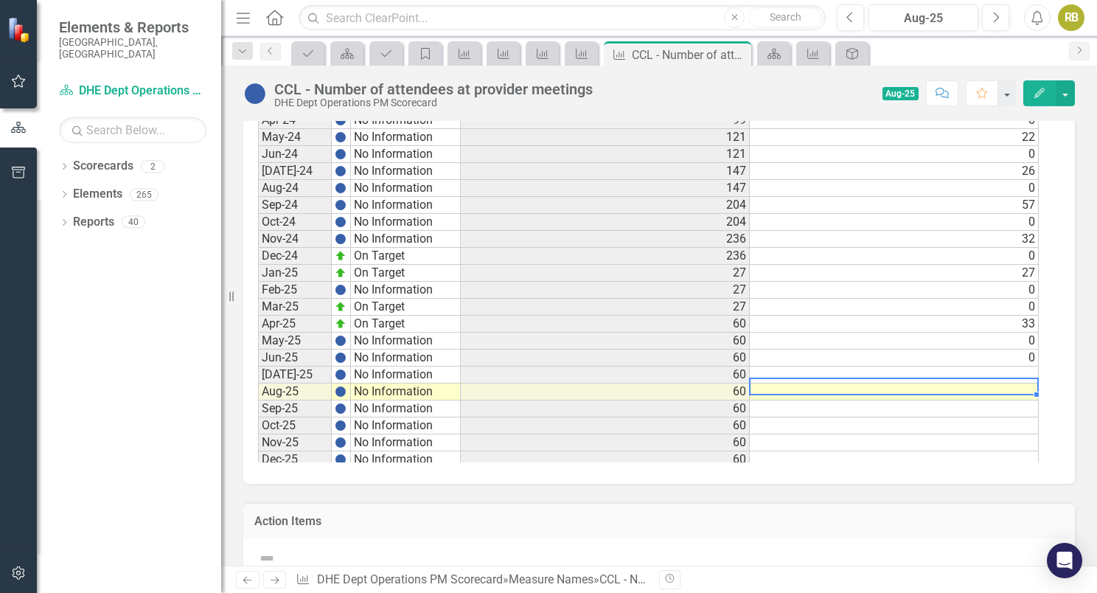
click at [947, 400] on td at bounding box center [894, 391] width 289 height 17
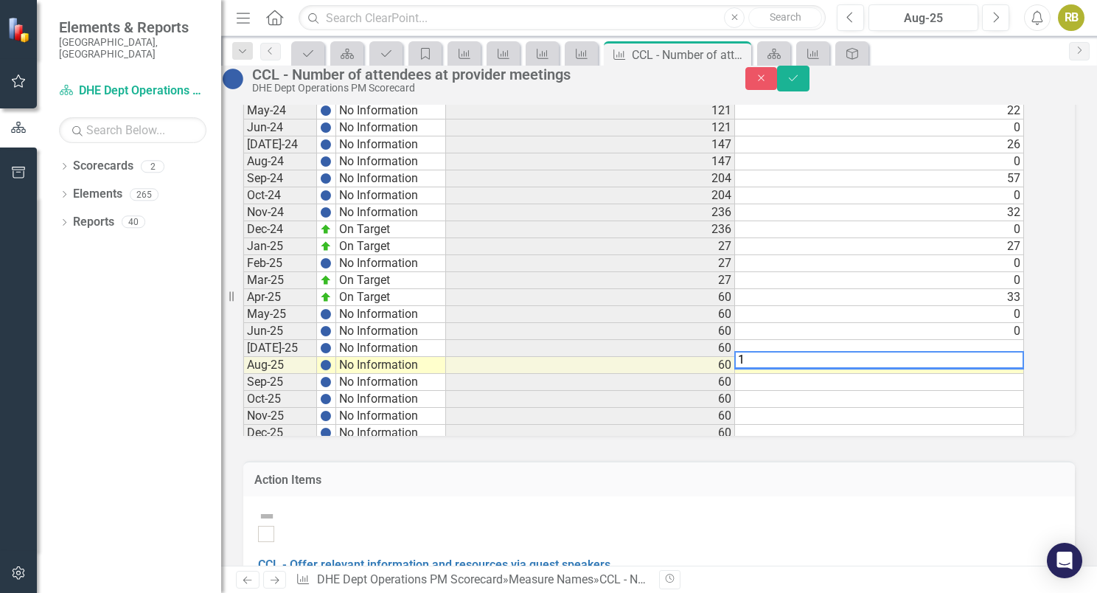
type textarea "14"
click at [809, 83] on button "Save" at bounding box center [793, 79] width 32 height 26
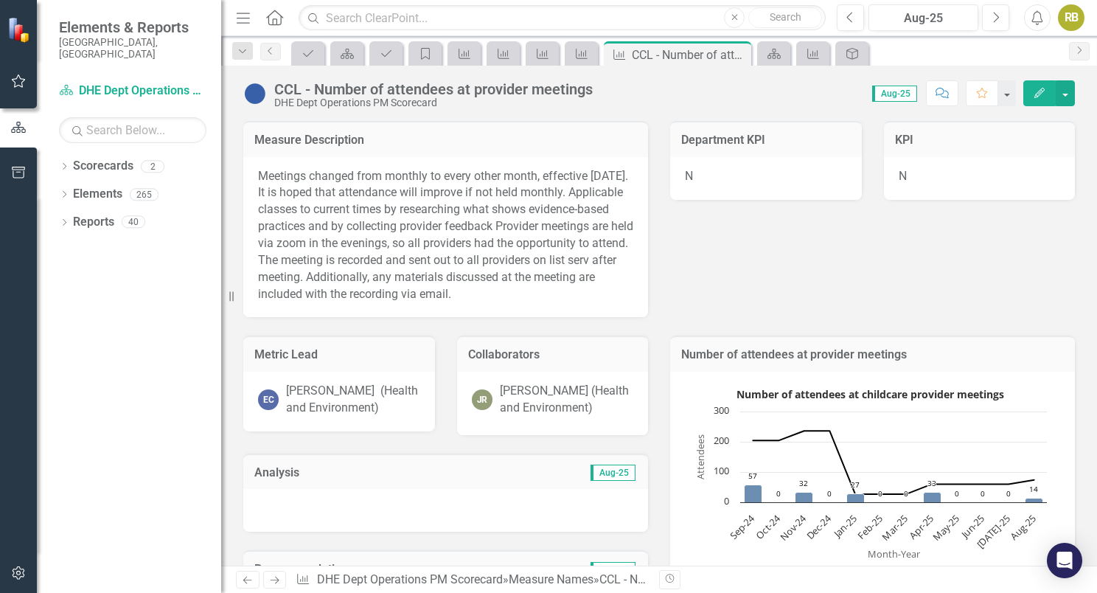
click at [311, 86] on div "CCL - Number of attendees at provider meetings" at bounding box center [433, 89] width 318 height 16
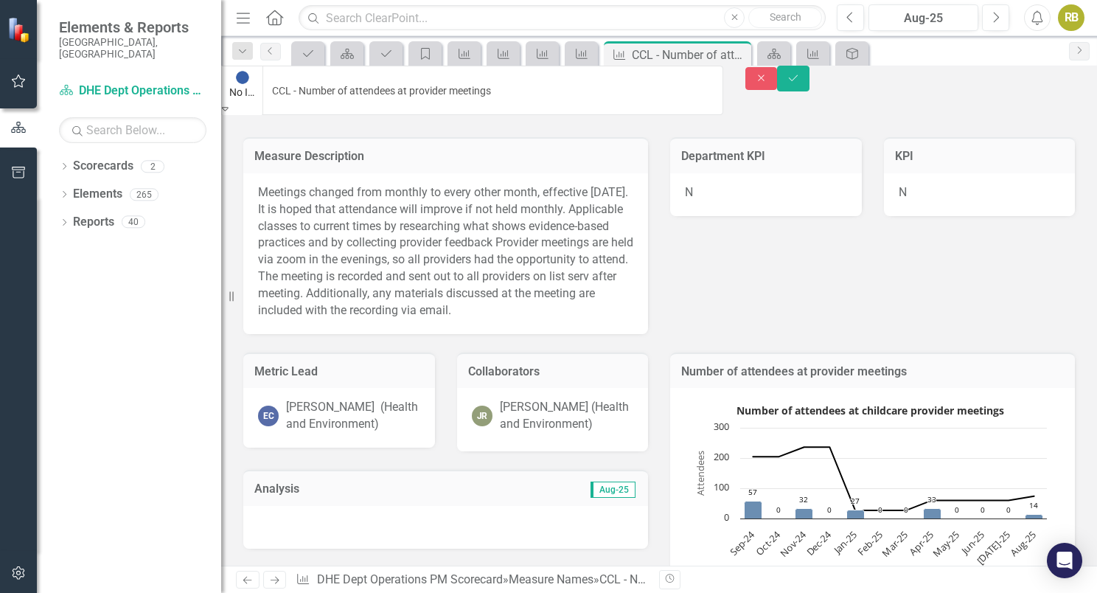
click at [262, 101] on div "Expand" at bounding box center [242, 108] width 41 height 15
click at [800, 83] on icon "Save" at bounding box center [793, 78] width 13 height 10
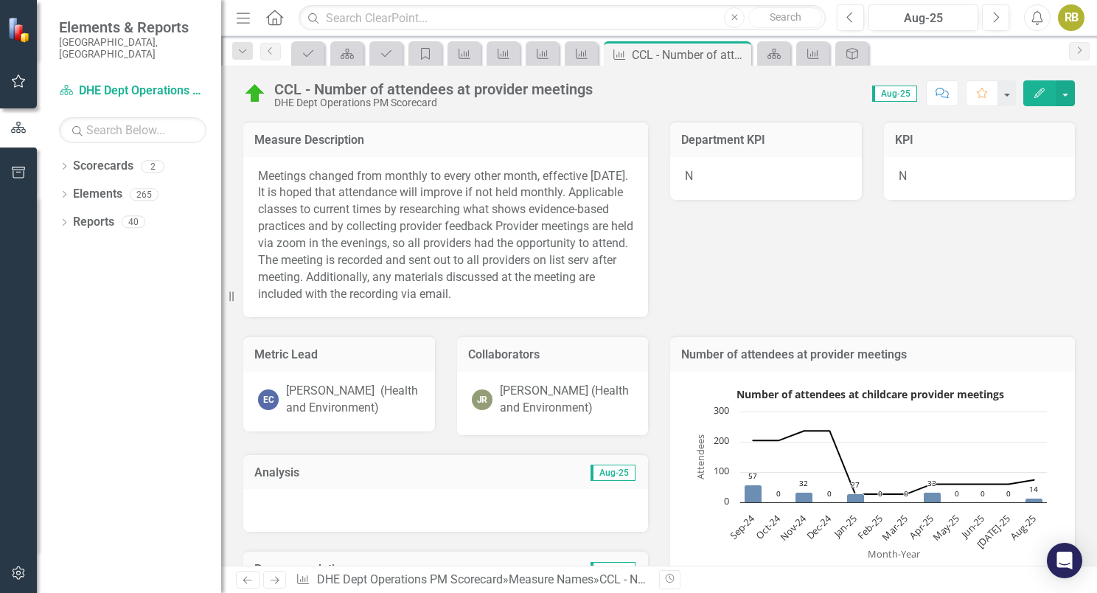
click at [256, 512] on div at bounding box center [445, 510] width 405 height 43
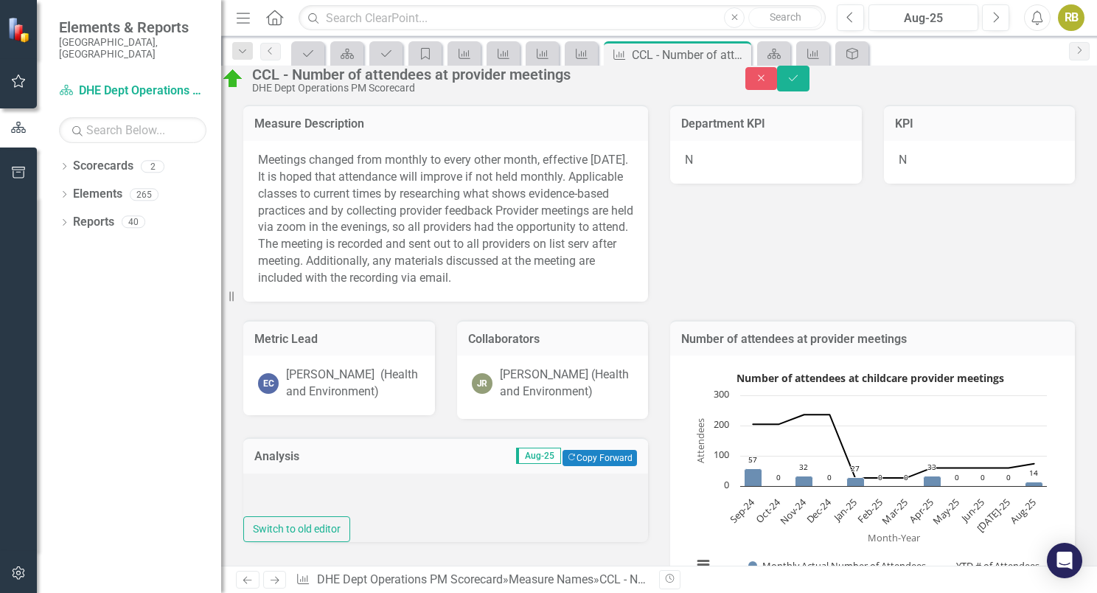
click at [262, 517] on div at bounding box center [445, 494] width 405 height 43
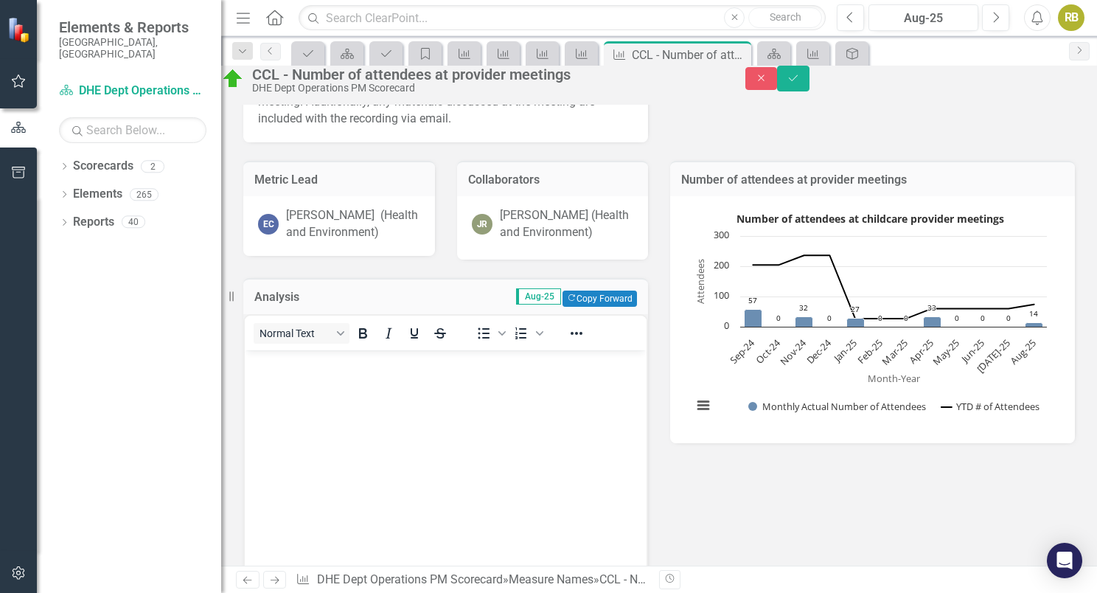
scroll to position [163, 0]
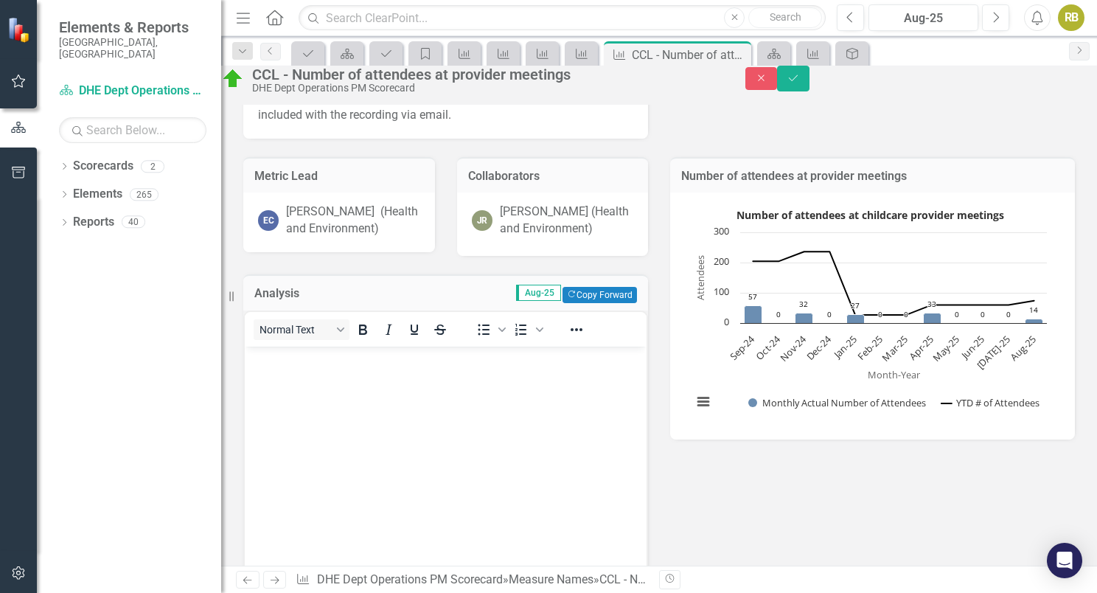
click at [436, 410] on body "Rich Text Area. Press ALT-0 for help." at bounding box center [446, 456] width 402 height 221
click at [631, 498] on div "Normal Text To open the popup, press Shift+Enter To open the popup, press Shift…" at bounding box center [445, 470] width 405 height 321
click at [506, 377] on body "Rich Text Area. Press ALT-0 for help." at bounding box center [446, 456] width 402 height 221
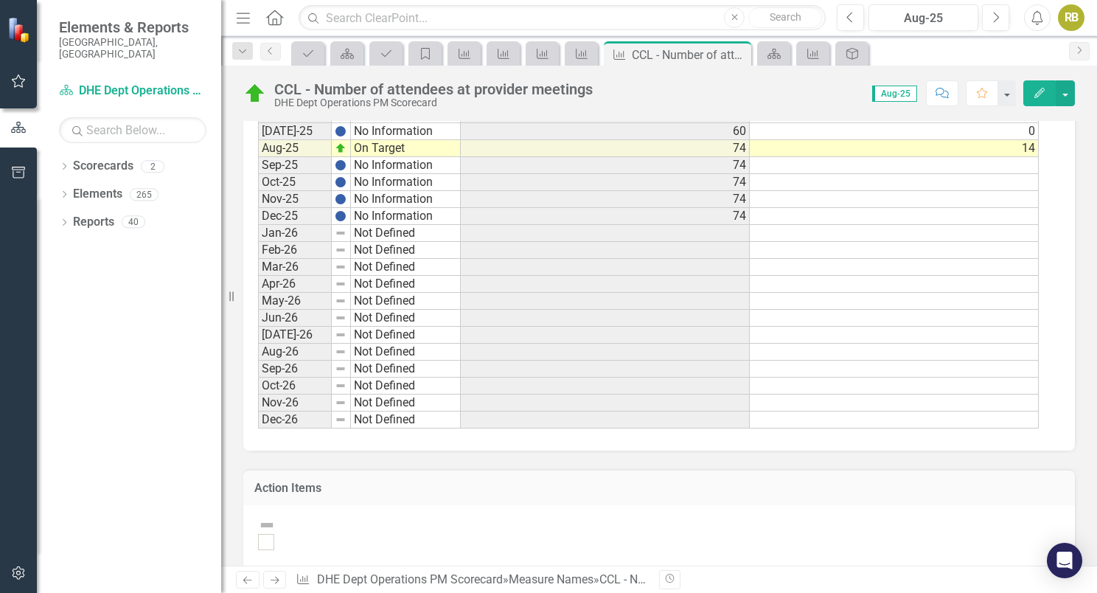
scroll to position [725, 0]
click at [555, 585] on link "Measure Names" at bounding box center [551, 579] width 85 height 14
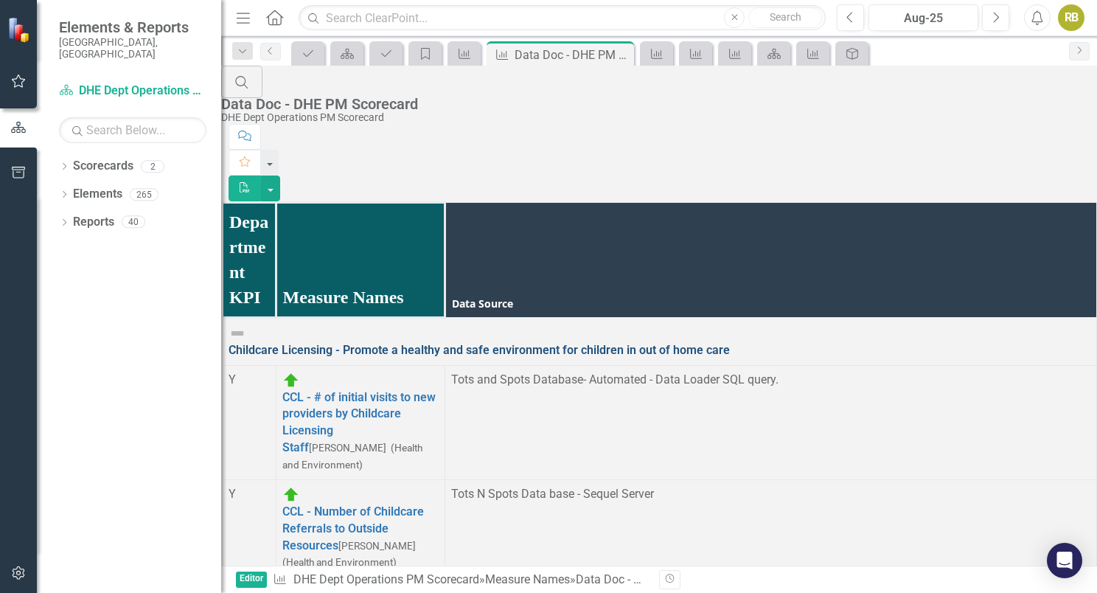
click at [330, 343] on link "Childcare Licensing - Promote a healthy and safe environment for children in ou…" at bounding box center [479, 350] width 501 height 14
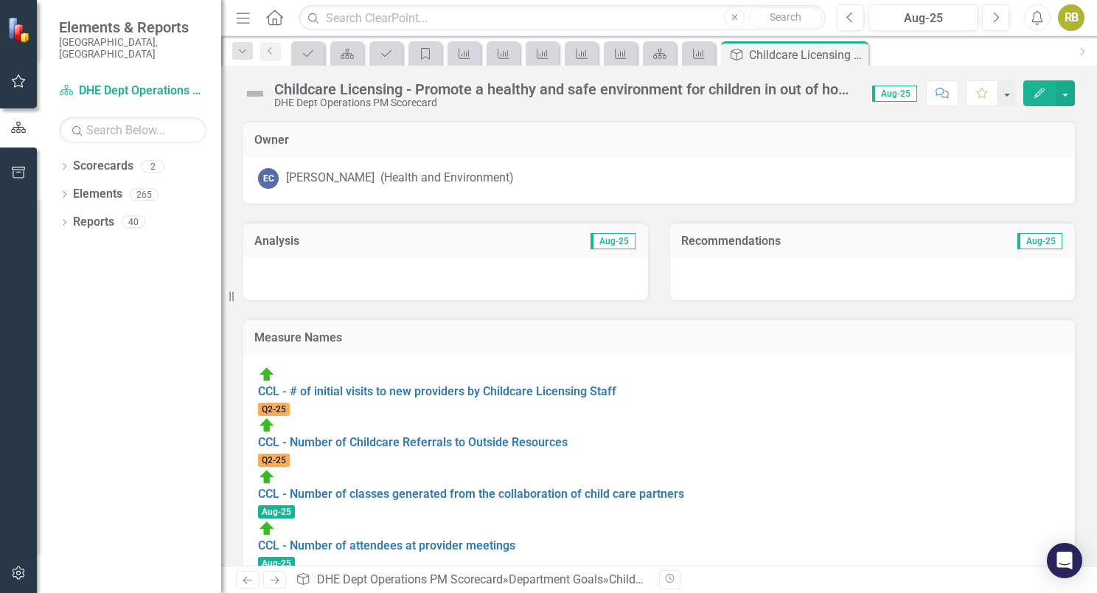
click at [258, 94] on img at bounding box center [255, 94] width 24 height 24
click at [322, 83] on div "Childcare Licensing - Promote a healthy and safe environment for children in ou…" at bounding box center [565, 89] width 583 height 16
click at [384, 68] on div "Childcare Licensing - Promote a healthy and safe environment for children in ou…" at bounding box center [659, 88] width 876 height 44
click at [385, 70] on div "Childcare Licensing - Promote a healthy and safe environment for children in ou…" at bounding box center [659, 88] width 876 height 44
click at [255, 94] on img at bounding box center [255, 94] width 24 height 24
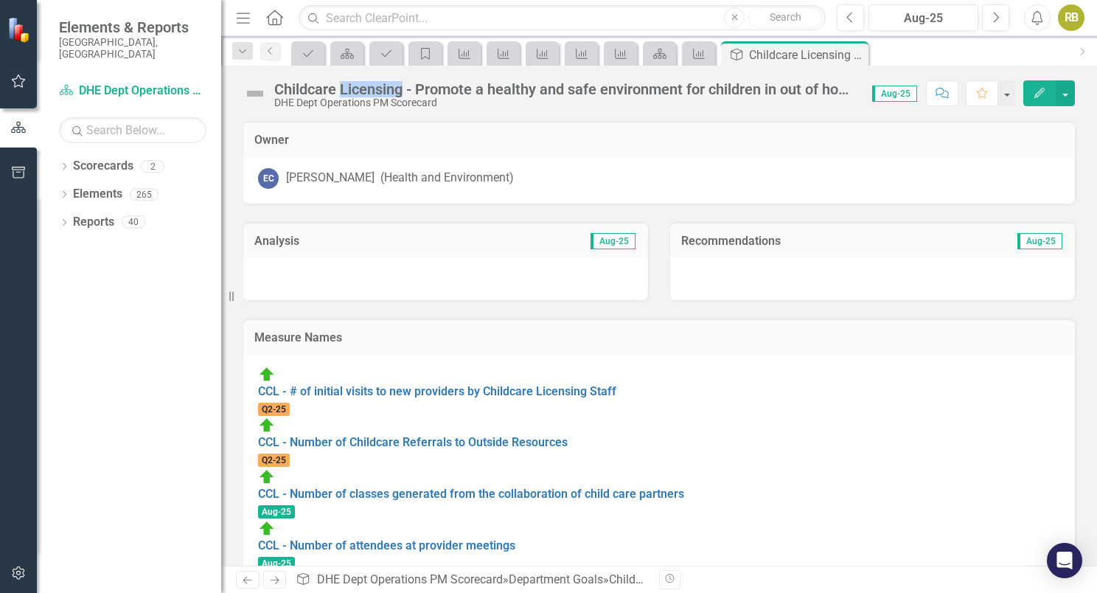
click at [257, 91] on img at bounding box center [255, 94] width 24 height 24
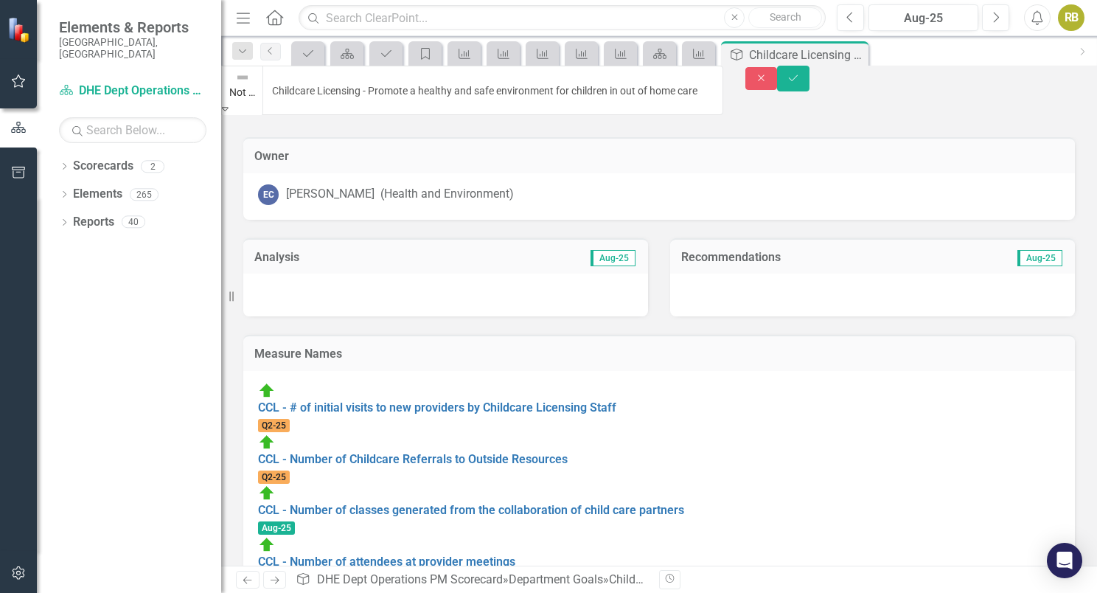
click at [250, 85] on img at bounding box center [242, 77] width 15 height 15
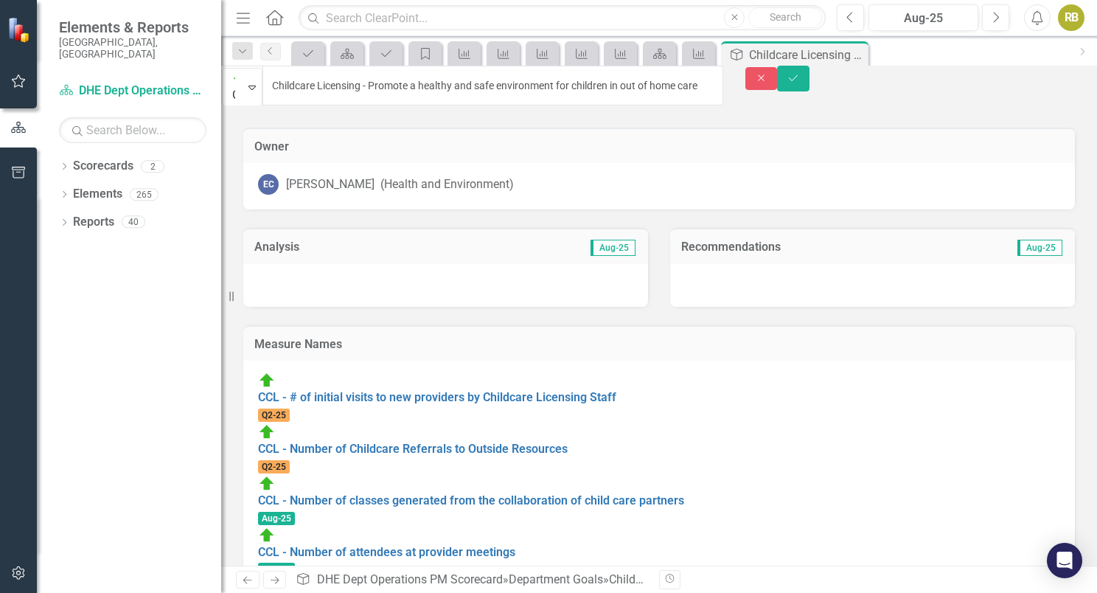
click at [386, 270] on div at bounding box center [445, 285] width 405 height 43
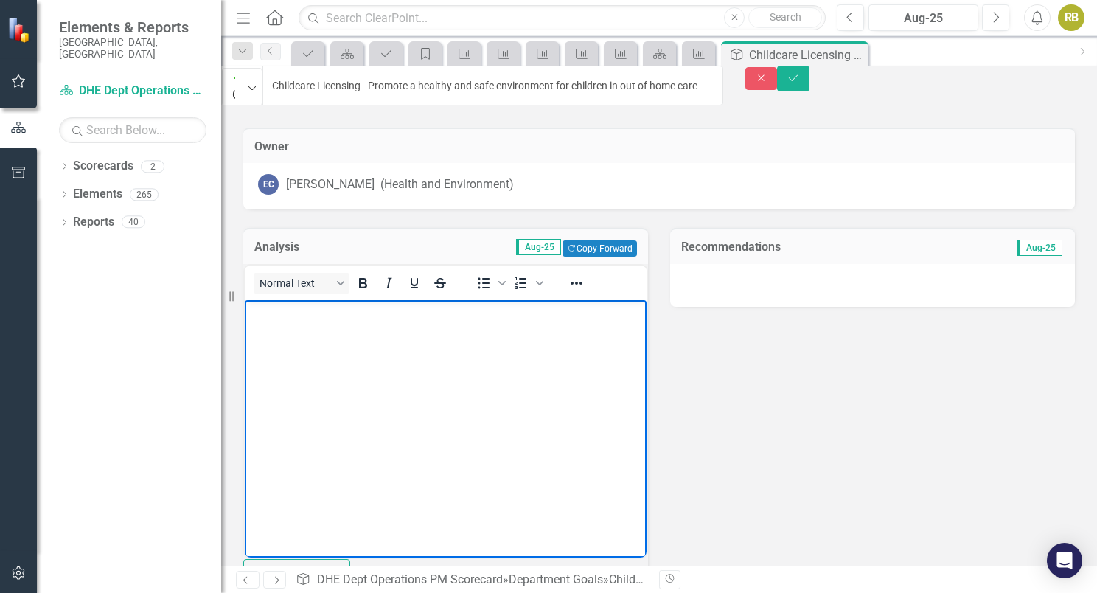
click at [304, 341] on body "Rich Text Area. Press ALT-0 for help." at bounding box center [446, 409] width 402 height 221
click at [800, 83] on icon "Save" at bounding box center [793, 78] width 13 height 10
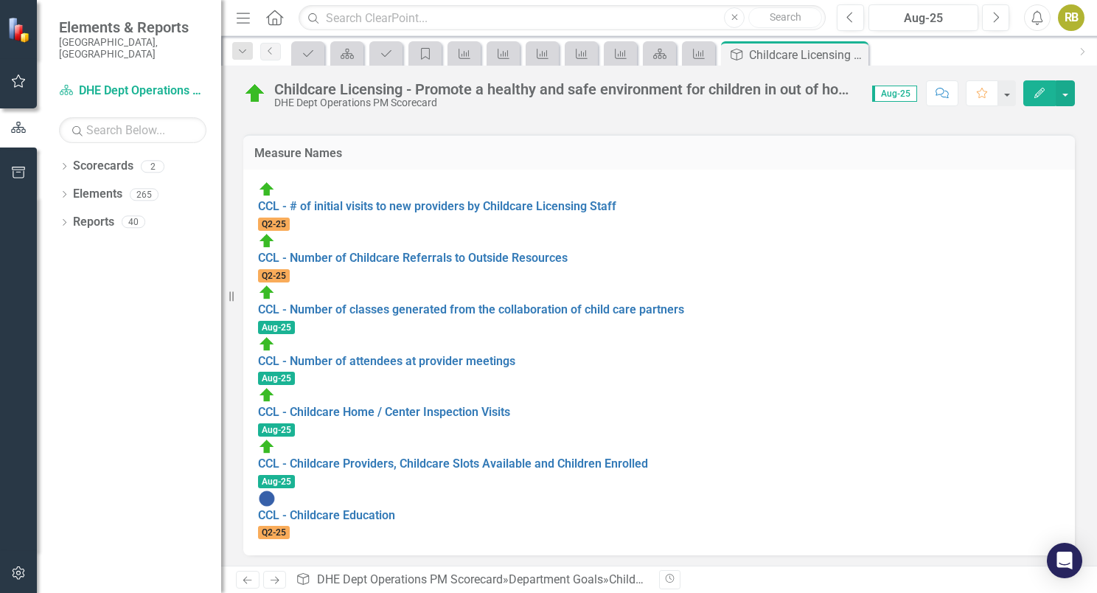
scroll to position [220, 0]
